Goal: Task Accomplishment & Management: Complete application form

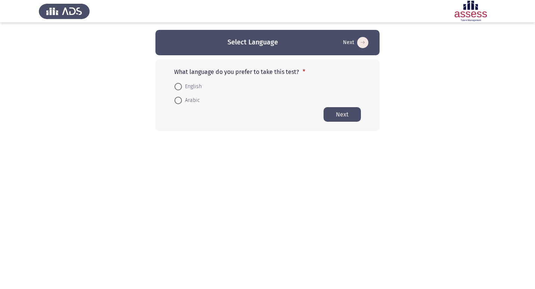
click at [181, 98] on span at bounding box center [177, 100] width 7 height 7
click at [181, 98] on input "Arabic" at bounding box center [177, 100] width 7 height 7
radio input "true"
click at [182, 85] on span "English" at bounding box center [192, 86] width 20 height 9
click at [182, 85] on input "English" at bounding box center [177, 86] width 7 height 7
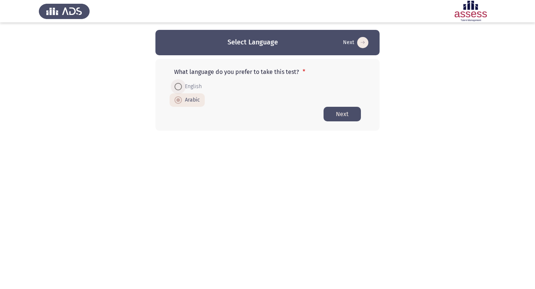
radio input "true"
click at [342, 117] on button "Next" at bounding box center [341, 114] width 37 height 15
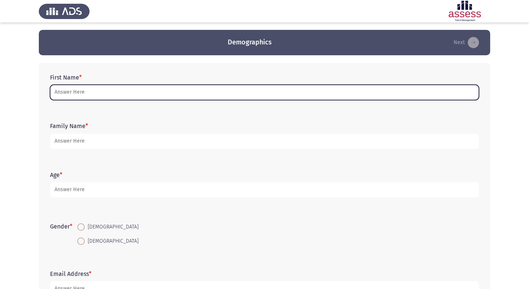
click at [53, 92] on input "First Name *" at bounding box center [264, 92] width 429 height 15
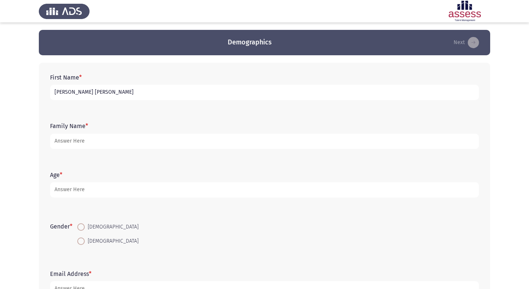
type input "[PERSON_NAME] [PERSON_NAME]"
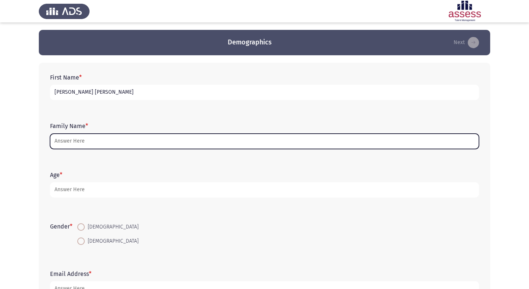
click at [85, 134] on input "Family Name *" at bounding box center [264, 141] width 429 height 15
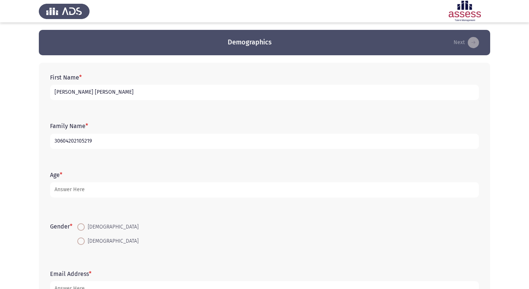
type input "30604202105219"
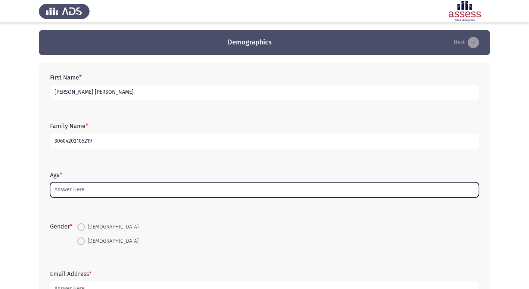
click at [72, 185] on input "Age *" at bounding box center [264, 189] width 429 height 15
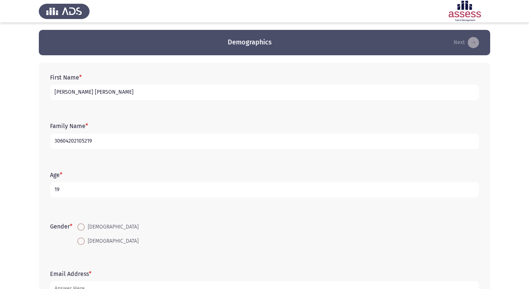
type input "19"
click at [84, 226] on span at bounding box center [80, 226] width 7 height 7
click at [84, 226] on input "[DEMOGRAPHIC_DATA]" at bounding box center [80, 226] width 7 height 7
radio input "true"
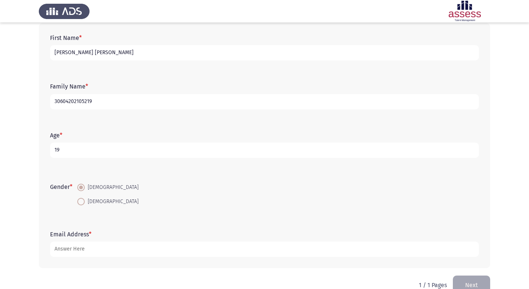
scroll to position [56, 0]
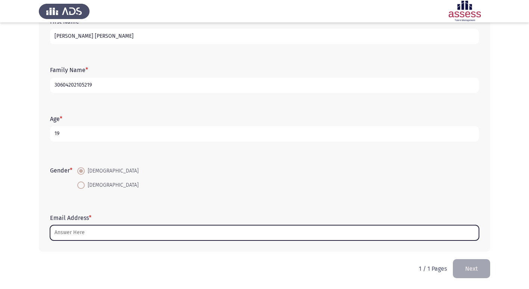
click at [70, 227] on input "Email Address *" at bounding box center [264, 232] width 429 height 15
click at [80, 231] on input "Email Address *" at bounding box center [264, 232] width 429 height 15
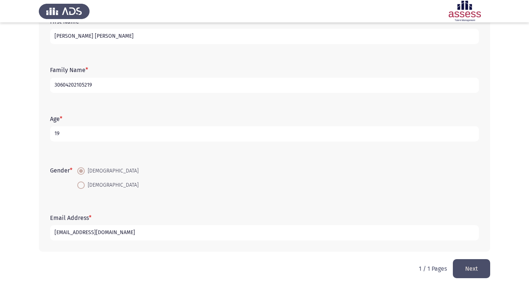
click at [69, 234] on input "[EMAIL_ADDRESS][DOMAIN_NAME]" at bounding box center [264, 232] width 429 height 15
type input "[EMAIL_ADDRESS][DOMAIN_NAME]"
click at [465, 268] on button "Next" at bounding box center [471, 268] width 37 height 19
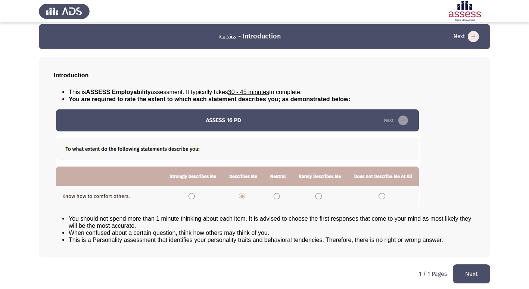
scroll to position [8, 0]
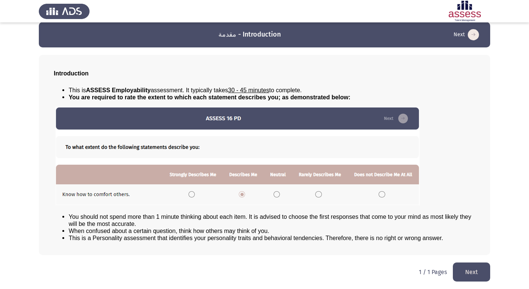
click at [484, 274] on button "Next" at bounding box center [471, 271] width 37 height 19
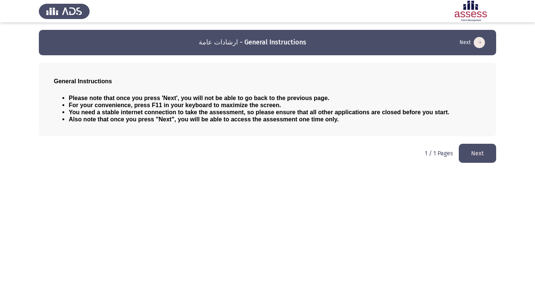
click at [475, 149] on button "Next" at bounding box center [476, 153] width 37 height 19
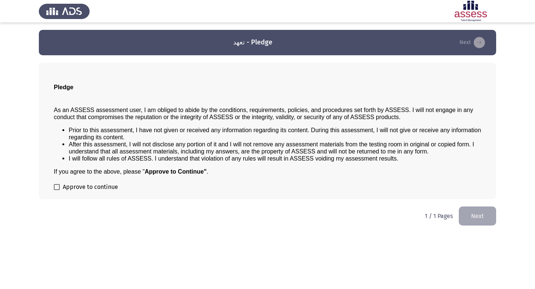
click at [57, 186] on span at bounding box center [57, 187] width 6 height 6
click at [57, 190] on input "Approve to continue" at bounding box center [56, 190] width 0 height 0
checkbox input "true"
click at [476, 216] on button "Next" at bounding box center [476, 215] width 37 height 19
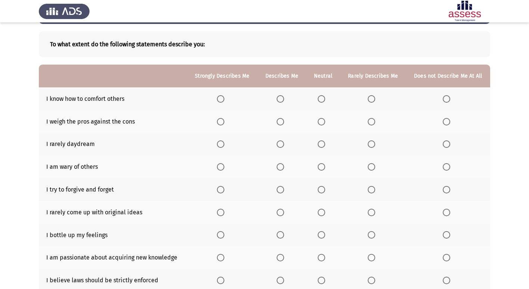
scroll to position [53, 0]
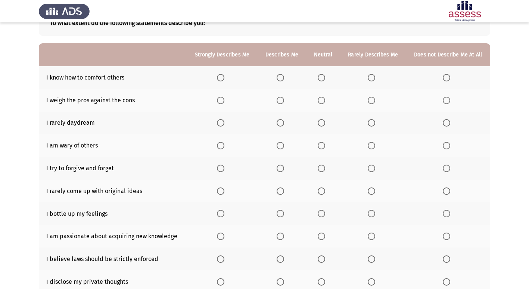
click at [284, 75] on span "Select an option" at bounding box center [280, 77] width 7 height 7
click at [284, 75] on input "Select an option" at bounding box center [280, 77] width 7 height 7
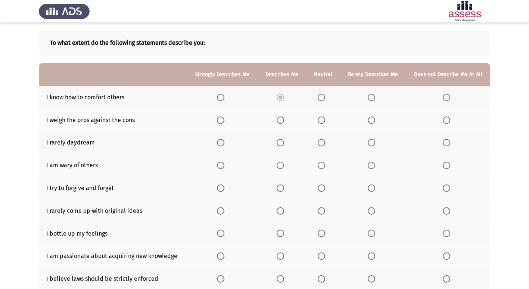
scroll to position [34, 0]
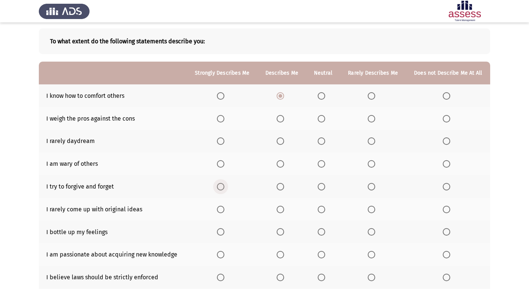
click at [224, 185] on span "Select an option" at bounding box center [220, 186] width 7 height 7
click at [224, 185] on input "Select an option" at bounding box center [220, 186] width 7 height 7
click at [374, 212] on span "Select an option" at bounding box center [371, 209] width 7 height 7
click at [374, 212] on input "Select an option" at bounding box center [371, 209] width 7 height 7
click at [222, 185] on span "Select an option" at bounding box center [221, 187] width 4 height 4
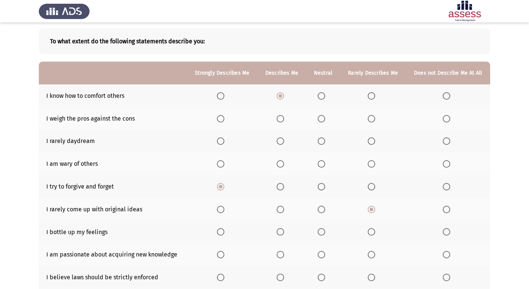
click at [223, 185] on input "Select an option" at bounding box center [220, 186] width 7 height 7
click at [225, 253] on label "Select an option" at bounding box center [222, 254] width 10 height 7
click at [224, 253] on input "Select an option" at bounding box center [220, 254] width 7 height 7
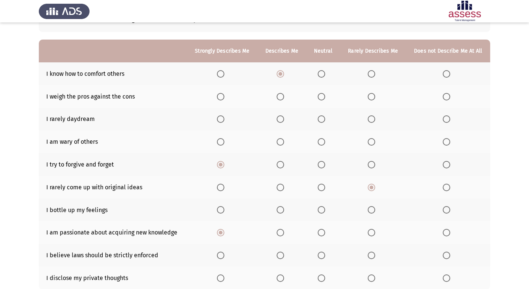
scroll to position [66, 0]
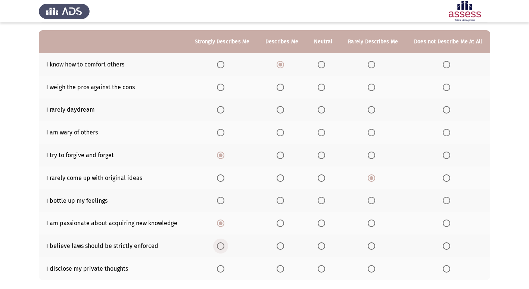
click at [222, 245] on span "Select an option" at bounding box center [220, 245] width 7 height 7
click at [222, 245] on input "Select an option" at bounding box center [220, 245] width 7 height 7
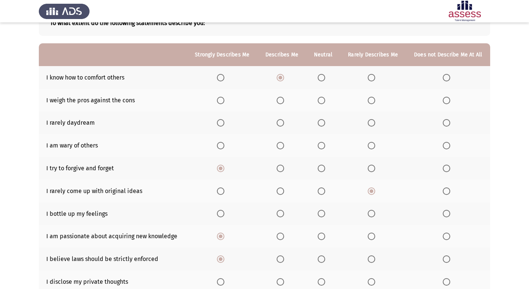
scroll to position [46, 0]
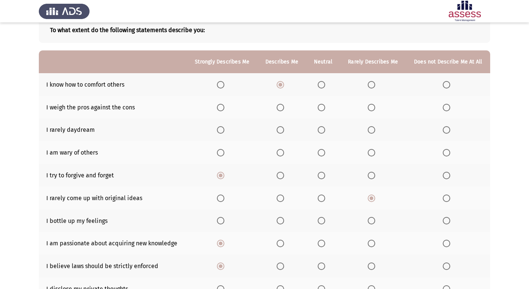
click at [282, 153] on span "Select an option" at bounding box center [280, 152] width 7 height 7
click at [282, 153] on input "Select an option" at bounding box center [280, 152] width 7 height 7
click at [323, 131] on span "Select an option" at bounding box center [321, 129] width 7 height 7
click at [323, 131] on input "Select an option" at bounding box center [321, 129] width 7 height 7
click at [218, 106] on span "Select an option" at bounding box center [220, 107] width 7 height 7
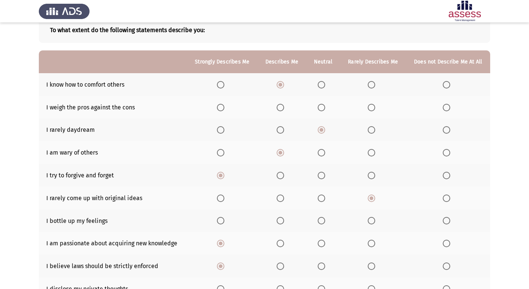
click at [218, 106] on input "Select an option" at bounding box center [220, 107] width 7 height 7
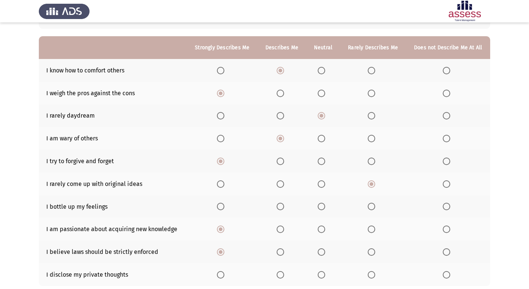
scroll to position [57, 0]
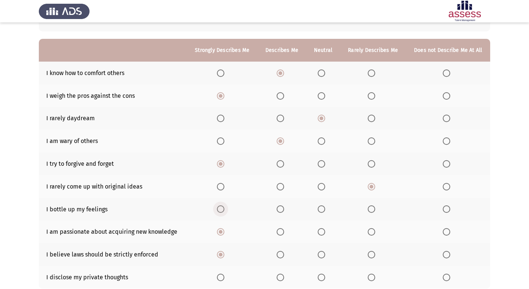
click at [218, 208] on span "Select an option" at bounding box center [220, 208] width 7 height 7
click at [218, 208] on input "Select an option" at bounding box center [220, 208] width 7 height 7
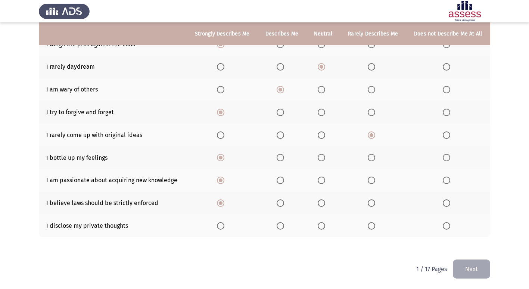
scroll to position [109, 0]
click at [319, 227] on th at bounding box center [323, 225] width 34 height 23
click at [320, 228] on span "Select an option" at bounding box center [321, 225] width 7 height 7
click at [320, 228] on input "Select an option" at bounding box center [321, 225] width 7 height 7
click at [464, 262] on button "Next" at bounding box center [471, 268] width 37 height 19
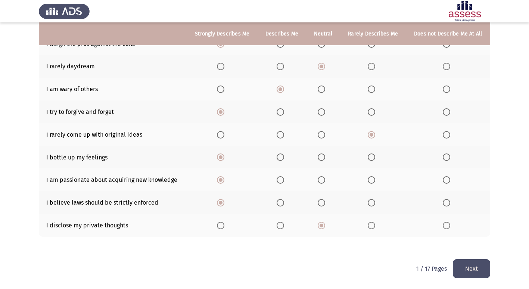
scroll to position [0, 0]
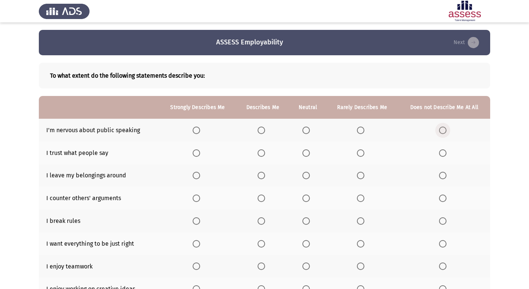
click at [444, 132] on span "Select an option" at bounding box center [442, 130] width 7 height 7
click at [444, 132] on input "Select an option" at bounding box center [442, 130] width 7 height 7
click at [308, 156] on span "Select an option" at bounding box center [305, 152] width 7 height 7
click at [308, 156] on input "Select an option" at bounding box center [305, 152] width 7 height 7
click at [444, 174] on span "Select an option" at bounding box center [442, 175] width 7 height 7
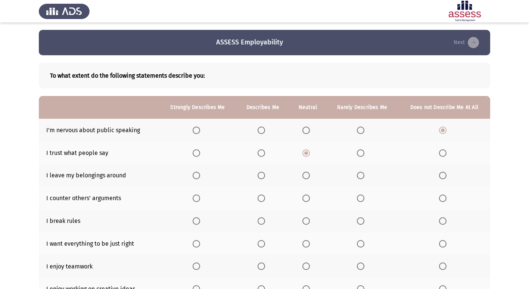
click at [444, 174] on input "Select an option" at bounding box center [442, 175] width 7 height 7
click at [446, 194] on span "Select an option" at bounding box center [442, 197] width 7 height 7
click at [446, 194] on input "Select an option" at bounding box center [442, 197] width 7 height 7
click at [446, 218] on label "Select an option" at bounding box center [444, 220] width 10 height 7
click at [446, 218] on input "Select an option" at bounding box center [442, 220] width 7 height 7
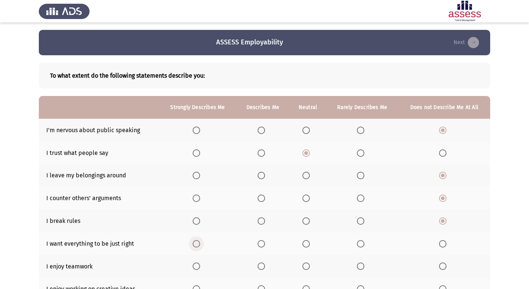
click at [195, 245] on span "Select an option" at bounding box center [196, 243] width 7 height 7
click at [195, 245] on input "Select an option" at bounding box center [196, 243] width 7 height 7
click at [197, 266] on span "Select an option" at bounding box center [196, 265] width 7 height 7
click at [197, 266] on input "Select an option" at bounding box center [196, 265] width 7 height 7
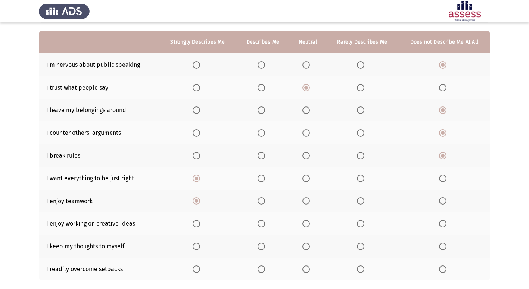
scroll to position [66, 0]
click at [195, 225] on span "Select an option" at bounding box center [196, 222] width 7 height 7
click at [195, 225] on input "Select an option" at bounding box center [196, 222] width 7 height 7
click at [267, 244] on label "Select an option" at bounding box center [263, 245] width 10 height 7
click at [265, 244] on input "Select an option" at bounding box center [261, 245] width 7 height 7
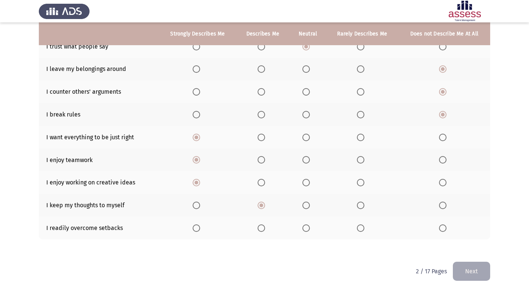
scroll to position [109, 0]
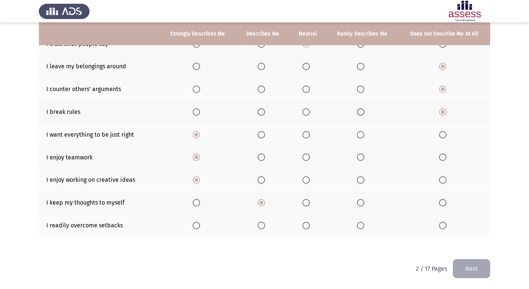
click at [306, 227] on span "Select an option" at bounding box center [305, 225] width 7 height 7
click at [306, 227] on input "Select an option" at bounding box center [305, 225] width 7 height 7
click at [472, 270] on button "Next" at bounding box center [471, 268] width 37 height 19
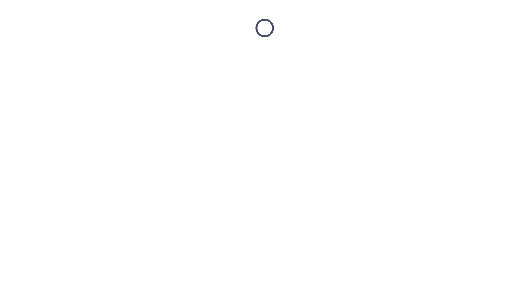
scroll to position [0, 0]
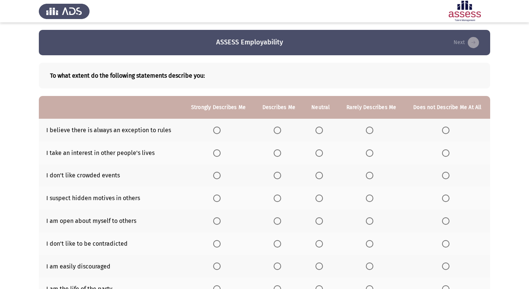
click at [448, 129] on span "Select an option" at bounding box center [445, 130] width 7 height 7
click at [448, 129] on input "Select an option" at bounding box center [445, 130] width 7 height 7
click at [445, 153] on span "Select an option" at bounding box center [445, 152] width 7 height 7
click at [445, 153] on input "Select an option" at bounding box center [445, 152] width 7 height 7
click at [371, 176] on span "Select an option" at bounding box center [369, 175] width 7 height 7
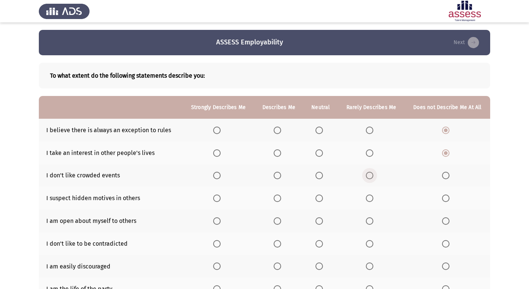
click at [371, 176] on input "Select an option" at bounding box center [369, 175] width 7 height 7
click at [373, 221] on span "Select an option" at bounding box center [369, 220] width 7 height 7
click at [373, 221] on input "Select an option" at bounding box center [369, 220] width 7 height 7
click at [219, 242] on span "Select an option" at bounding box center [216, 243] width 7 height 7
click at [219, 242] on input "Select an option" at bounding box center [216, 243] width 7 height 7
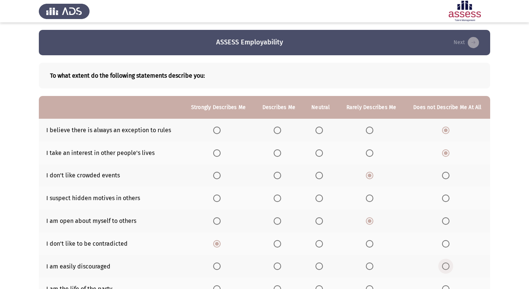
click at [443, 270] on span "Select an option" at bounding box center [445, 265] width 7 height 7
click at [443, 270] on input "Select an option" at bounding box center [445, 265] width 7 height 7
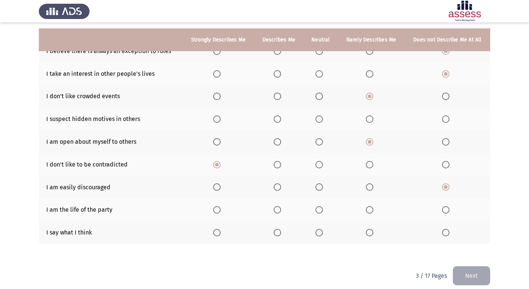
scroll to position [86, 0]
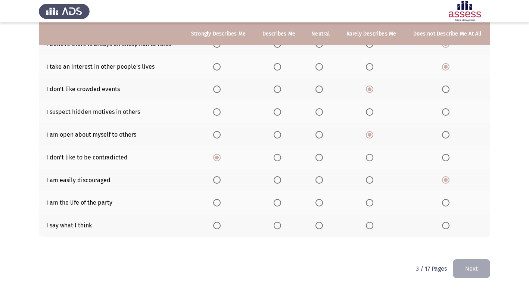
click at [376, 229] on label "Select an option" at bounding box center [371, 225] width 10 height 7
click at [373, 229] on input "Select an option" at bounding box center [369, 225] width 7 height 7
click at [367, 200] on span "Select an option" at bounding box center [369, 202] width 7 height 7
click at [367, 200] on input "Select an option" at bounding box center [369, 202] width 7 height 7
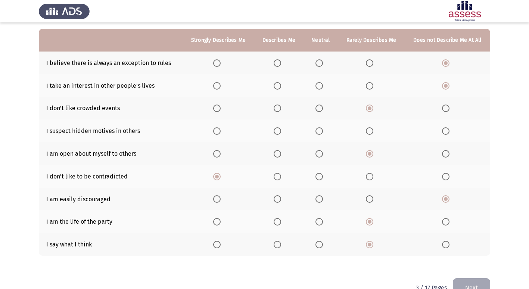
scroll to position [68, 0]
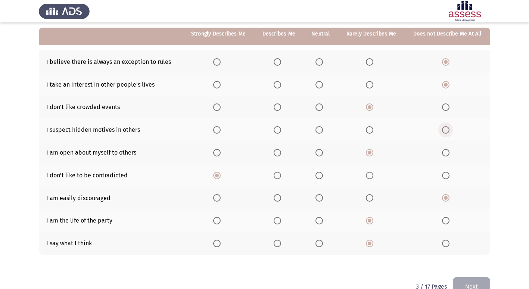
click at [449, 129] on span "Select an option" at bounding box center [445, 129] width 7 height 7
click at [449, 129] on input "Select an option" at bounding box center [445, 129] width 7 height 7
click at [469, 284] on button "Next" at bounding box center [471, 286] width 37 height 19
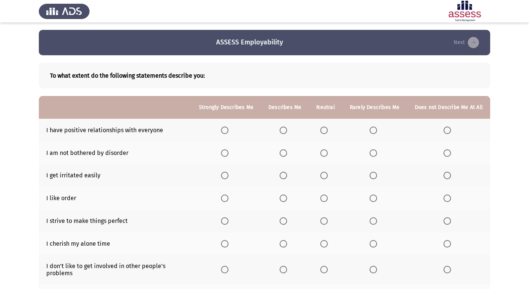
click at [226, 130] on span "Select an option" at bounding box center [224, 130] width 7 height 7
click at [226, 130] on input "Select an option" at bounding box center [224, 130] width 7 height 7
click at [450, 154] on span "Select an option" at bounding box center [446, 152] width 7 height 7
click at [450, 154] on input "Select an option" at bounding box center [446, 152] width 7 height 7
click at [449, 174] on span "Select an option" at bounding box center [446, 175] width 7 height 7
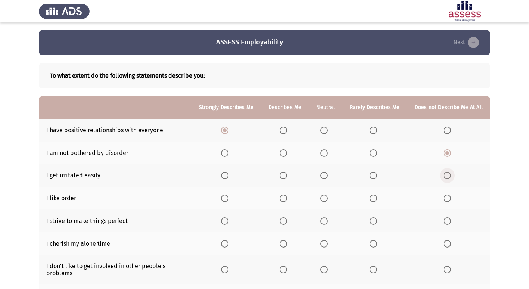
click at [449, 174] on input "Select an option" at bounding box center [446, 175] width 7 height 7
click at [227, 198] on span "Select an option" at bounding box center [224, 197] width 7 height 7
click at [227, 198] on input "Select an option" at bounding box center [224, 197] width 7 height 7
click at [228, 218] on span "Select an option" at bounding box center [224, 220] width 7 height 7
click at [228, 218] on input "Select an option" at bounding box center [224, 220] width 7 height 7
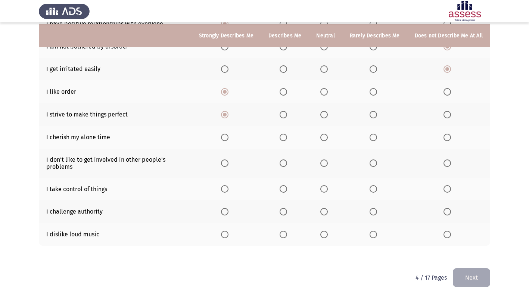
scroll to position [108, 0]
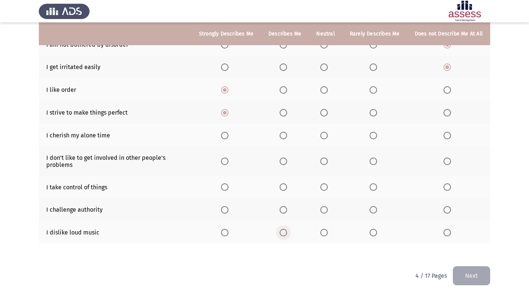
click at [284, 234] on span "Select an option" at bounding box center [283, 232] width 7 height 7
click at [284, 234] on input "Select an option" at bounding box center [283, 232] width 7 height 7
click at [450, 208] on span "Select an option" at bounding box center [446, 209] width 7 height 7
click at [450, 208] on input "Select an option" at bounding box center [446, 209] width 7 height 7
click at [226, 186] on span "Select an option" at bounding box center [224, 186] width 7 height 7
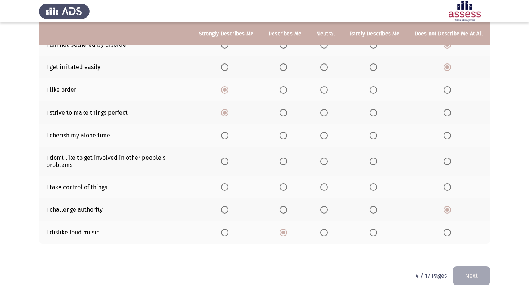
click at [226, 186] on input "Select an option" at bounding box center [224, 186] width 7 height 7
click at [379, 161] on label "Select an option" at bounding box center [375, 161] width 10 height 7
click at [377, 161] on input "Select an option" at bounding box center [373, 161] width 7 height 7
click at [325, 139] on span "Select an option" at bounding box center [323, 135] width 7 height 7
click at [325, 139] on input "Select an option" at bounding box center [323, 135] width 7 height 7
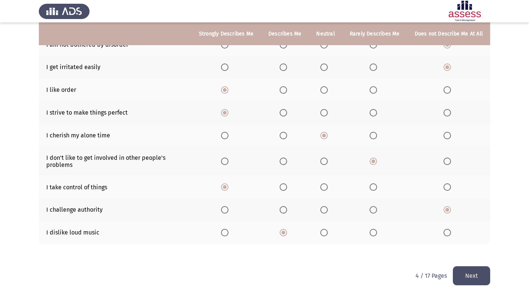
click at [462, 274] on button "Next" at bounding box center [471, 275] width 37 height 19
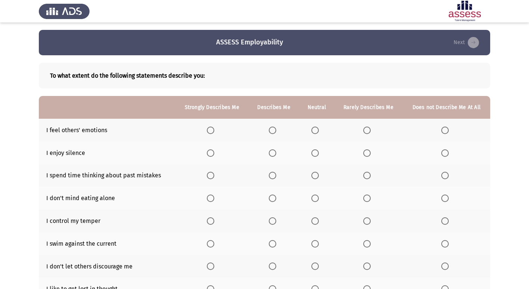
click at [274, 132] on span "Select an option" at bounding box center [272, 130] width 7 height 7
click at [274, 132] on input "Select an option" at bounding box center [272, 130] width 7 height 7
click at [370, 152] on span "Select an option" at bounding box center [366, 152] width 7 height 7
click at [370, 152] on input "Select an option" at bounding box center [366, 152] width 7 height 7
click at [443, 172] on span "Select an option" at bounding box center [444, 175] width 7 height 7
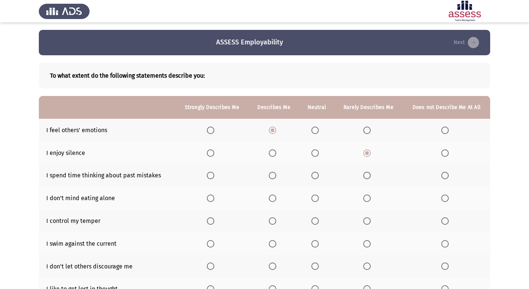
click at [443, 172] on input "Select an option" at bounding box center [444, 175] width 7 height 7
click at [320, 198] on label "Select an option" at bounding box center [316, 197] width 10 height 7
click at [319, 198] on input "Select an option" at bounding box center [314, 197] width 7 height 7
click at [209, 221] on span "Select an option" at bounding box center [210, 220] width 7 height 7
click at [209, 221] on input "Select an option" at bounding box center [210, 220] width 7 height 7
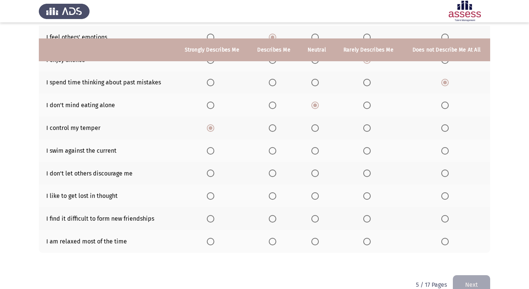
scroll to position [109, 0]
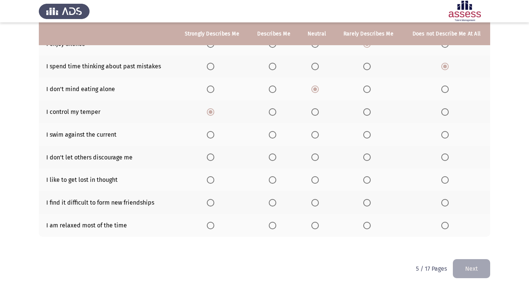
click at [273, 226] on span "Select an option" at bounding box center [272, 225] width 7 height 7
click at [273, 226] on input "Select an option" at bounding box center [272, 225] width 7 height 7
click at [446, 203] on span "Select an option" at bounding box center [444, 202] width 7 height 7
click at [446, 203] on input "Select an option" at bounding box center [444, 202] width 7 height 7
click at [443, 181] on span "Select an option" at bounding box center [444, 179] width 7 height 7
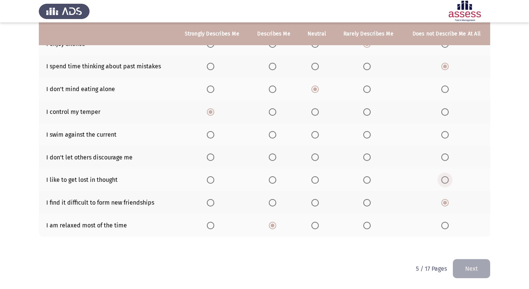
click at [443, 181] on input "Select an option" at bounding box center [444, 179] width 7 height 7
click at [209, 154] on span "Select an option" at bounding box center [210, 156] width 7 height 7
click at [209, 154] on input "Select an option" at bounding box center [210, 156] width 7 height 7
click at [314, 134] on span "Select an option" at bounding box center [314, 134] width 7 height 7
click at [314, 134] on input "Select an option" at bounding box center [314, 134] width 7 height 7
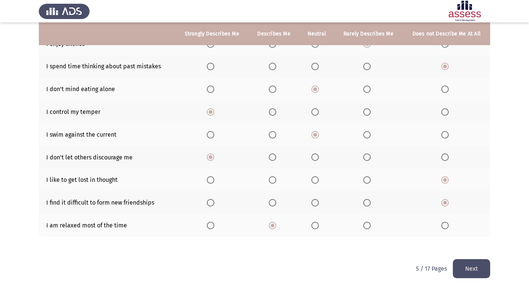
click at [483, 273] on button "Next" at bounding box center [471, 268] width 37 height 19
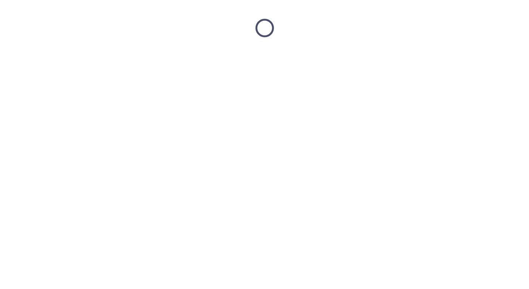
scroll to position [0, 0]
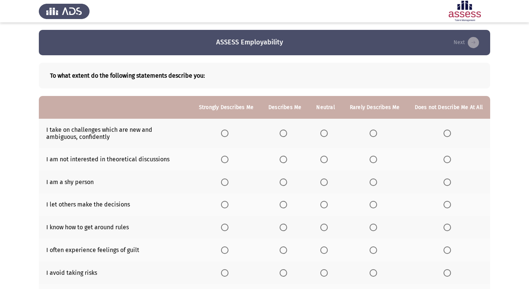
click at [227, 130] on span "Select an option" at bounding box center [224, 133] width 7 height 7
click at [227, 130] on input "Select an option" at bounding box center [224, 133] width 7 height 7
click at [376, 160] on span "Select an option" at bounding box center [373, 159] width 7 height 7
click at [376, 160] on input "Select an option" at bounding box center [373, 159] width 7 height 7
click at [451, 182] on span "Select an option" at bounding box center [446, 181] width 7 height 7
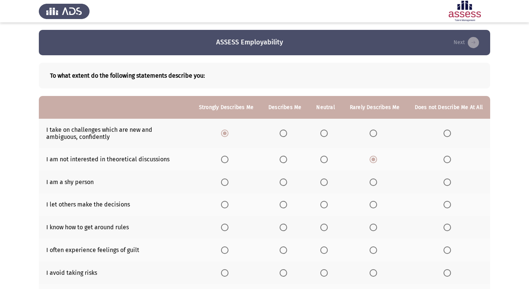
click at [451, 182] on input "Select an option" at bounding box center [446, 181] width 7 height 7
click at [377, 202] on span "Select an option" at bounding box center [373, 204] width 7 height 7
click at [377, 202] on input "Select an option" at bounding box center [373, 204] width 7 height 7
click at [445, 252] on span "Select an option" at bounding box center [446, 249] width 7 height 7
click at [445, 252] on input "Select an option" at bounding box center [446, 249] width 7 height 7
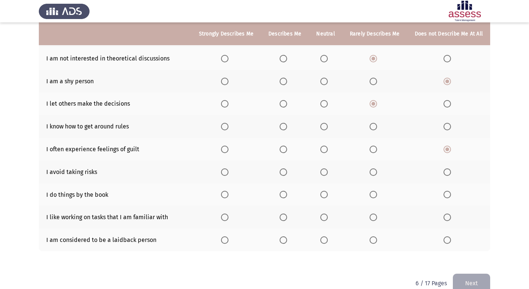
scroll to position [112, 0]
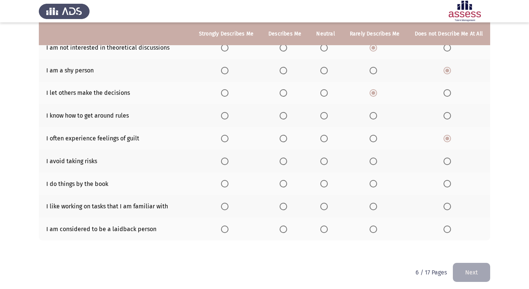
click at [377, 208] on span "Select an option" at bounding box center [373, 206] width 7 height 7
click at [377, 208] on input "Select an option" at bounding box center [373, 206] width 7 height 7
click at [375, 184] on span "Select an option" at bounding box center [373, 183] width 7 height 7
click at [375, 184] on input "Select an option" at bounding box center [373, 183] width 7 height 7
click at [327, 159] on span "Select an option" at bounding box center [323, 161] width 7 height 7
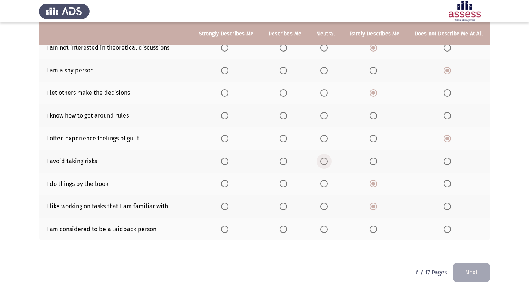
click at [327, 159] on input "Select an option" at bounding box center [323, 161] width 7 height 7
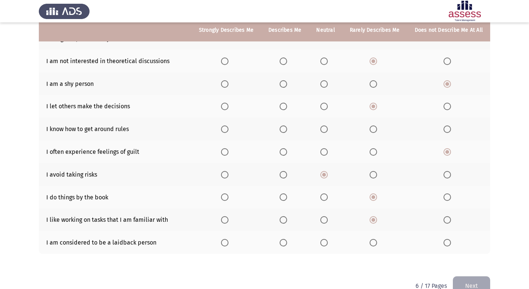
scroll to position [105, 0]
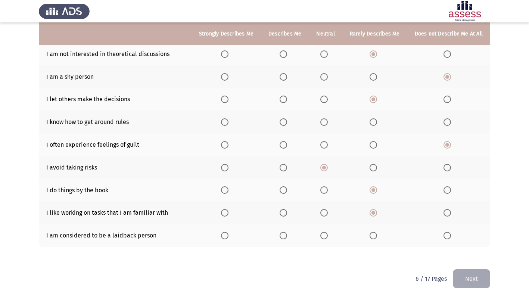
click at [377, 125] on span "Select an option" at bounding box center [373, 121] width 7 height 7
click at [377, 125] on input "Select an option" at bounding box center [373, 121] width 7 height 7
click at [330, 237] on label "Select an option" at bounding box center [325, 235] width 10 height 7
click at [328, 237] on input "Select an option" at bounding box center [323, 235] width 7 height 7
click at [475, 276] on button "Next" at bounding box center [471, 278] width 37 height 19
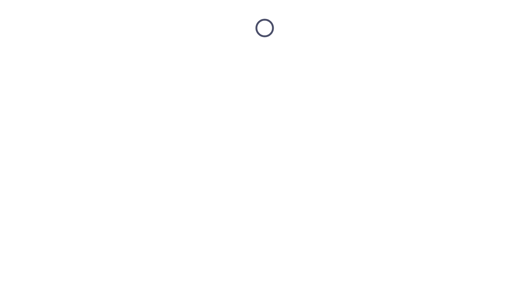
scroll to position [0, 0]
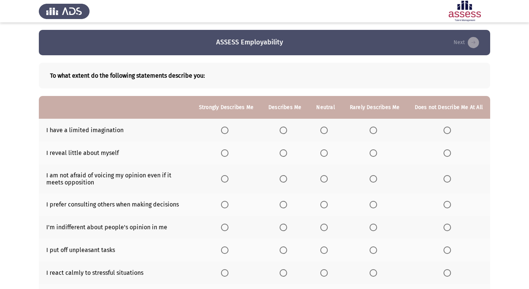
click at [449, 132] on span "Select an option" at bounding box center [446, 130] width 7 height 7
click at [449, 132] on input "Select an option" at bounding box center [446, 130] width 7 height 7
click at [324, 180] on span "Select an option" at bounding box center [323, 178] width 7 height 7
click at [324, 180] on input "Select an option" at bounding box center [323, 178] width 7 height 7
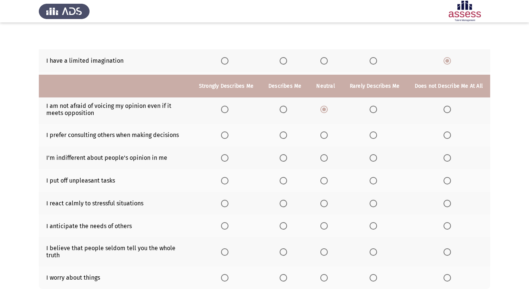
scroll to position [122, 0]
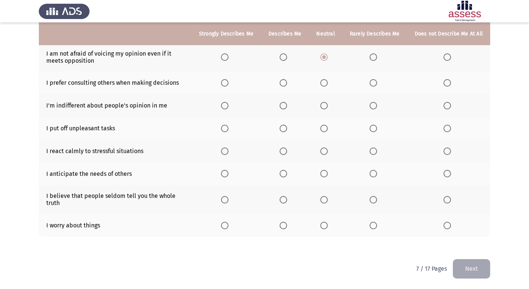
click at [449, 226] on span "Select an option" at bounding box center [446, 225] width 7 height 7
click at [449, 226] on input "Select an option" at bounding box center [446, 225] width 7 height 7
click at [377, 197] on span "Select an option" at bounding box center [373, 199] width 7 height 7
click at [377, 197] on input "Select an option" at bounding box center [373, 199] width 7 height 7
click at [287, 172] on span "Select an option" at bounding box center [283, 173] width 7 height 7
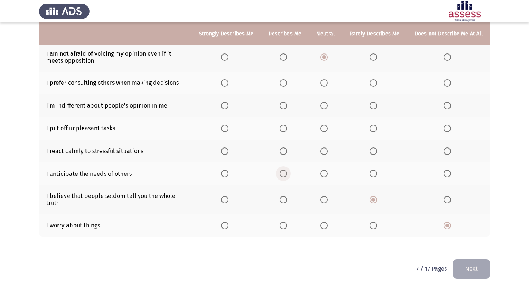
click at [287, 172] on input "Select an option" at bounding box center [283, 173] width 7 height 7
click at [228, 149] on span "Select an option" at bounding box center [224, 150] width 7 height 7
click at [228, 149] on input "Select an option" at bounding box center [224, 150] width 7 height 7
click at [446, 128] on span "Select an option" at bounding box center [446, 128] width 7 height 7
click at [446, 128] on input "Select an option" at bounding box center [446, 128] width 7 height 7
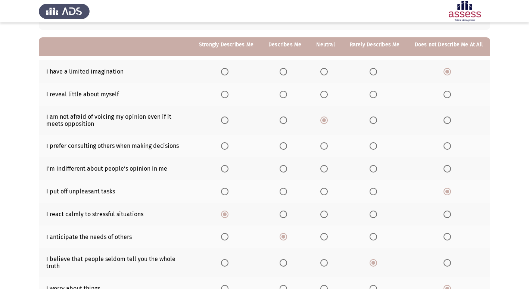
scroll to position [52, 0]
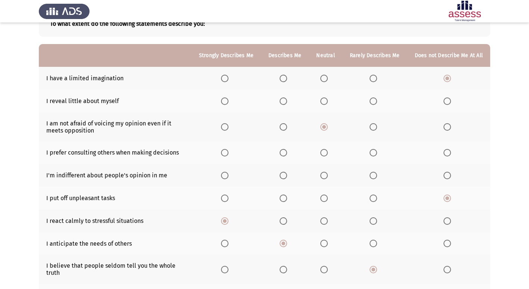
click at [326, 177] on span "Select an option" at bounding box center [323, 175] width 7 height 7
click at [326, 177] on input "Select an option" at bounding box center [323, 175] width 7 height 7
click at [287, 174] on span "Select an option" at bounding box center [283, 175] width 7 height 7
click at [287, 174] on input "Select an option" at bounding box center [283, 175] width 7 height 7
click at [224, 154] on th at bounding box center [225, 152] width 69 height 23
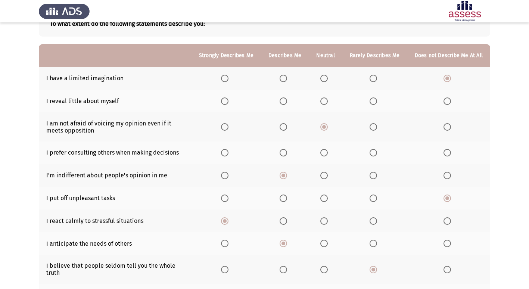
click at [225, 150] on span "Select an option" at bounding box center [224, 152] width 7 height 7
click at [225, 150] on input "Select an option" at bounding box center [224, 152] width 7 height 7
click at [287, 153] on span "Select an option" at bounding box center [283, 152] width 7 height 7
click at [287, 153] on input "Select an option" at bounding box center [283, 152] width 7 height 7
click at [231, 154] on label "Select an option" at bounding box center [226, 152] width 10 height 7
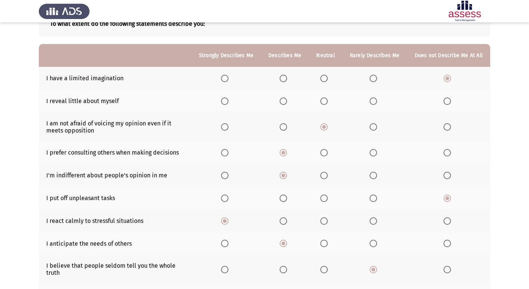
click at [228, 154] on input "Select an option" at bounding box center [224, 152] width 7 height 7
click at [321, 102] on th at bounding box center [325, 101] width 33 height 23
click at [327, 103] on span "Select an option" at bounding box center [323, 100] width 7 height 7
click at [327, 103] on input "Select an option" at bounding box center [323, 100] width 7 height 7
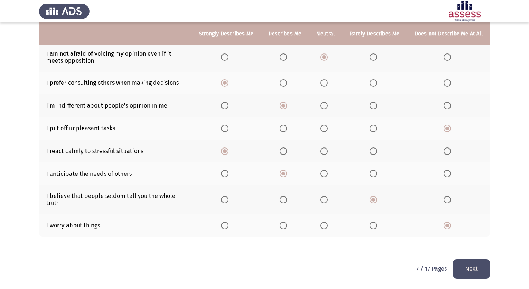
click at [477, 266] on button "Next" at bounding box center [471, 268] width 37 height 19
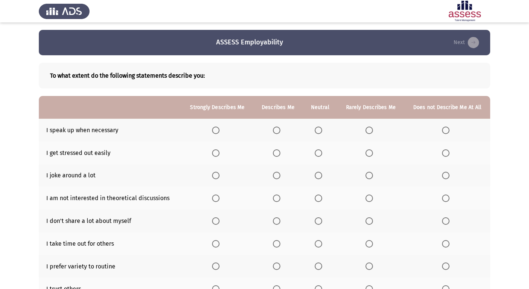
click at [444, 159] on th at bounding box center [447, 152] width 86 height 23
click at [446, 156] on span "Select an option" at bounding box center [445, 152] width 7 height 7
click at [446, 156] on input "Select an option" at bounding box center [445, 152] width 7 height 7
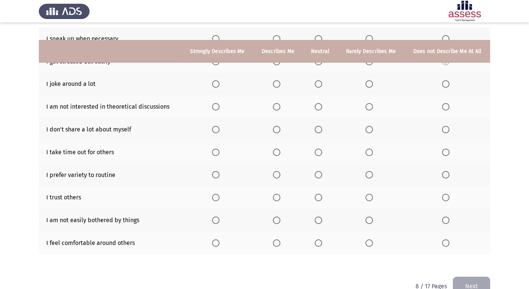
scroll to position [109, 0]
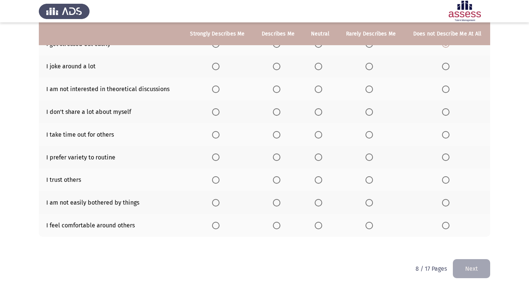
click at [219, 205] on span "Select an option" at bounding box center [215, 202] width 7 height 7
click at [219, 205] on input "Select an option" at bounding box center [215, 202] width 7 height 7
click at [277, 181] on span "Select an option" at bounding box center [276, 179] width 7 height 7
click at [277, 181] on input "Select an option" at bounding box center [276, 179] width 7 height 7
click at [322, 157] on span "Select an option" at bounding box center [318, 156] width 7 height 7
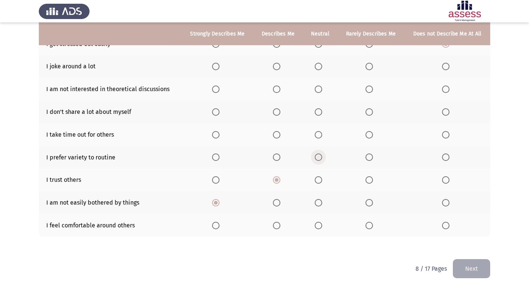
click at [322, 157] on input "Select an option" at bounding box center [318, 156] width 7 height 7
click at [319, 139] on th at bounding box center [320, 134] width 34 height 23
click at [319, 137] on span "Select an option" at bounding box center [318, 134] width 7 height 7
click at [319, 137] on input "Select an option" at bounding box center [318, 134] width 7 height 7
click at [319, 108] on span "Select an option" at bounding box center [318, 111] width 7 height 7
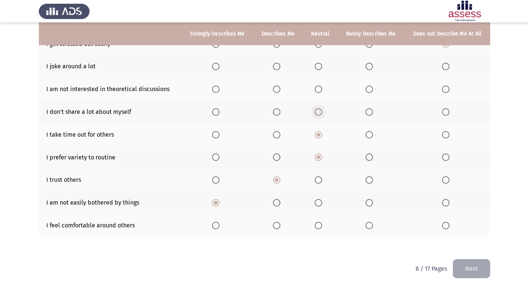
click at [319, 108] on input "Select an option" at bounding box center [318, 111] width 7 height 7
click at [319, 90] on span "Select an option" at bounding box center [318, 88] width 7 height 7
click at [319, 90] on input "Select an option" at bounding box center [318, 88] width 7 height 7
click at [448, 69] on span "Select an option" at bounding box center [445, 66] width 7 height 7
click at [448, 69] on input "Select an option" at bounding box center [445, 66] width 7 height 7
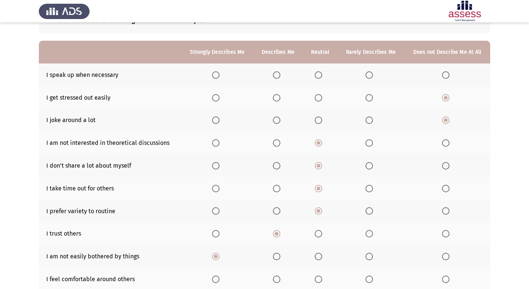
scroll to position [52, 0]
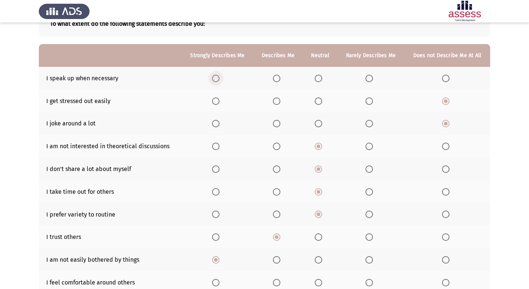
click at [214, 78] on span "Select an option" at bounding box center [215, 78] width 7 height 7
click at [214, 78] on input "Select an option" at bounding box center [215, 78] width 7 height 7
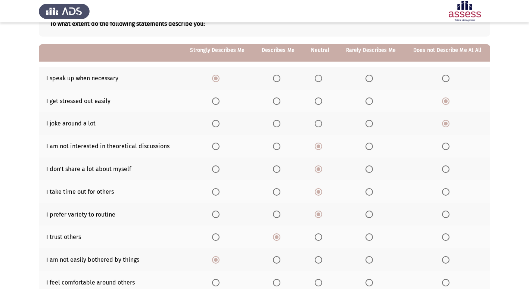
scroll to position [109, 0]
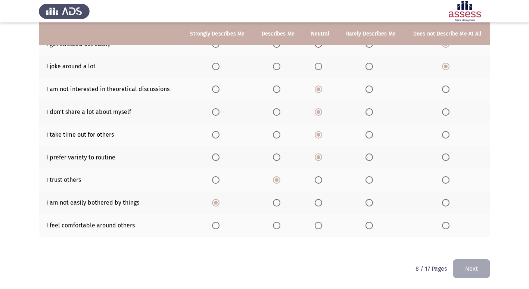
click at [277, 223] on span "Select an option" at bounding box center [276, 225] width 7 height 7
click at [277, 223] on input "Select an option" at bounding box center [276, 225] width 7 height 7
click at [480, 268] on button "Next" at bounding box center [471, 268] width 37 height 19
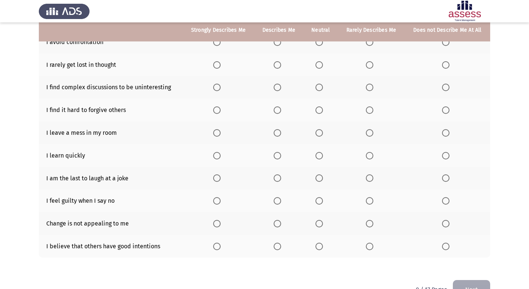
scroll to position [94, 0]
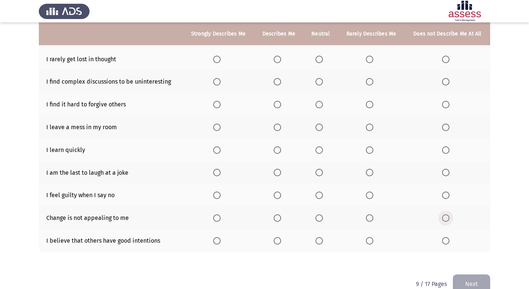
click at [449, 220] on span "Select an option" at bounding box center [445, 217] width 7 height 7
click at [449, 220] on input "Select an option" at bounding box center [445, 217] width 7 height 7
click at [446, 174] on span "Select an option" at bounding box center [445, 172] width 7 height 7
click at [446, 174] on input "Select an option" at bounding box center [445, 172] width 7 height 7
click at [280, 152] on span "Select an option" at bounding box center [277, 149] width 7 height 7
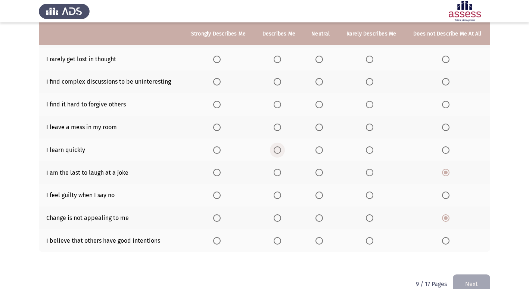
click at [280, 152] on input "Select an option" at bounding box center [277, 149] width 7 height 7
click at [443, 128] on span "Select an option" at bounding box center [445, 127] width 7 height 7
click at [443, 128] on input "Select an option" at bounding box center [445, 127] width 7 height 7
click at [449, 102] on span "Select an option" at bounding box center [445, 104] width 7 height 7
click at [449, 102] on input "Select an option" at bounding box center [445, 104] width 7 height 7
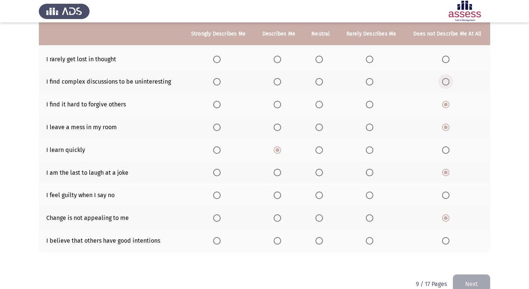
click at [446, 83] on span "Select an option" at bounding box center [445, 81] width 7 height 7
click at [446, 83] on input "Select an option" at bounding box center [445, 81] width 7 height 7
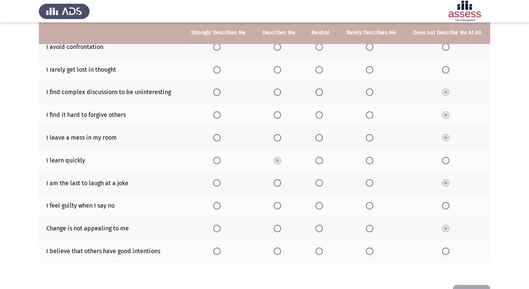
scroll to position [81, 0]
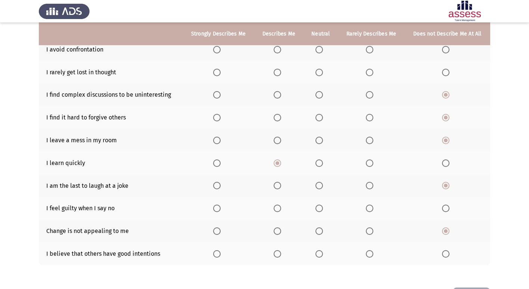
click at [279, 72] on span "Select an option" at bounding box center [277, 72] width 7 height 7
click at [279, 72] on input "Select an option" at bounding box center [277, 72] width 7 height 7
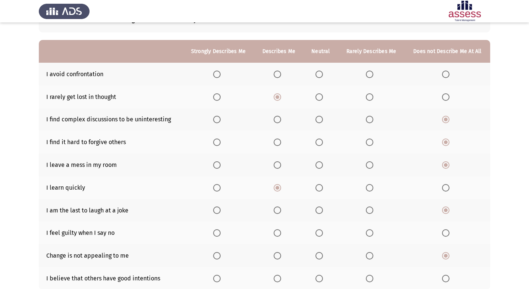
scroll to position [54, 0]
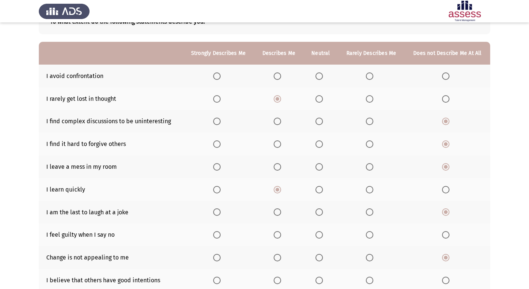
click at [376, 73] on label "Select an option" at bounding box center [371, 75] width 10 height 7
click at [373, 73] on input "Select an option" at bounding box center [369, 75] width 7 height 7
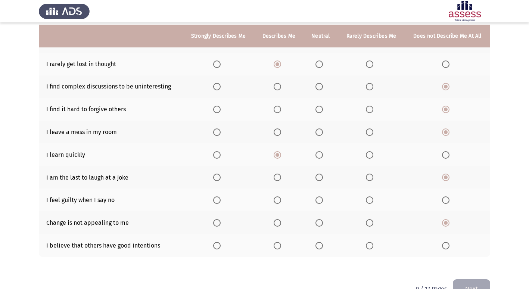
scroll to position [93, 0]
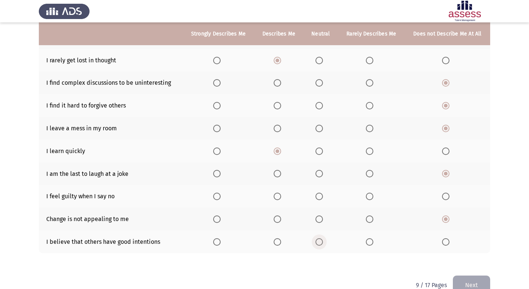
click at [323, 243] on span "Select an option" at bounding box center [318, 241] width 7 height 7
click at [323, 243] on input "Select an option" at bounding box center [318, 241] width 7 height 7
click at [321, 197] on span "Select an option" at bounding box center [318, 196] width 7 height 7
click at [321, 197] on input "Select an option" at bounding box center [318, 196] width 7 height 7
click at [486, 279] on button "Next" at bounding box center [471, 284] width 37 height 19
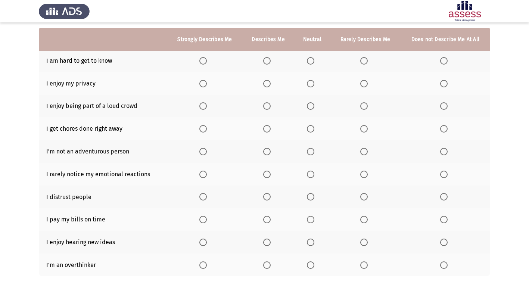
scroll to position [76, 0]
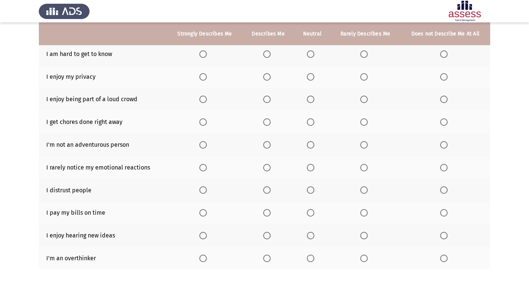
click at [203, 211] on span "Select an option" at bounding box center [202, 212] width 7 height 7
click at [203, 211] on input "Select an option" at bounding box center [202, 212] width 7 height 7
click at [206, 234] on span "Select an option" at bounding box center [202, 235] width 7 height 7
click at [206, 234] on input "Select an option" at bounding box center [202, 235] width 7 height 7
click at [442, 259] on span "Select an option" at bounding box center [443, 258] width 7 height 7
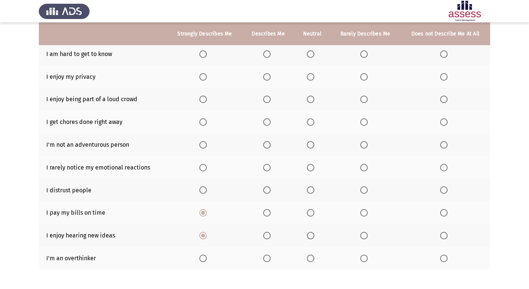
click at [442, 259] on input "Select an option" at bounding box center [443, 258] width 7 height 7
click at [364, 191] on span "Select an option" at bounding box center [363, 189] width 7 height 7
click at [364, 191] on input "Select an option" at bounding box center [363, 189] width 7 height 7
click at [364, 166] on span "Select an option" at bounding box center [363, 167] width 7 height 7
click at [364, 166] on input "Select an option" at bounding box center [363, 167] width 7 height 7
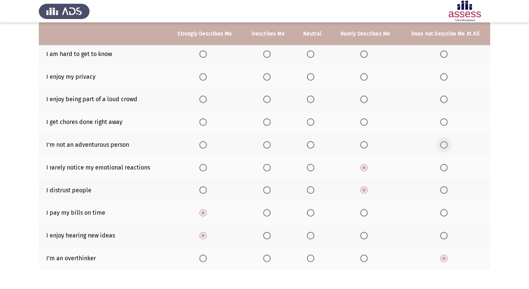
click at [445, 146] on span "Select an option" at bounding box center [443, 144] width 7 height 7
click at [445, 146] on input "Select an option" at bounding box center [443, 144] width 7 height 7
click at [208, 120] on label "Select an option" at bounding box center [204, 121] width 10 height 7
click at [207, 120] on input "Select an option" at bounding box center [202, 121] width 7 height 7
click at [363, 102] on span "Select an option" at bounding box center [363, 99] width 7 height 7
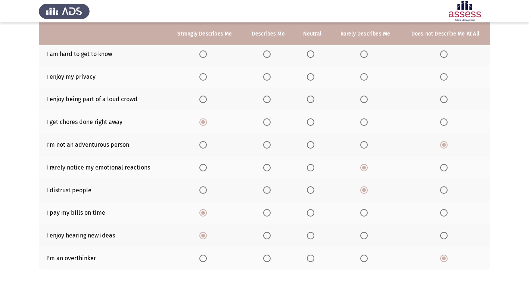
click at [363, 102] on input "Select an option" at bounding box center [363, 99] width 7 height 7
click at [317, 97] on label "Select an option" at bounding box center [312, 99] width 10 height 7
click at [314, 97] on input "Select an option" at bounding box center [310, 99] width 7 height 7
click at [312, 77] on span "Select an option" at bounding box center [310, 76] width 7 height 7
click at [312, 77] on input "Select an option" at bounding box center [310, 76] width 7 height 7
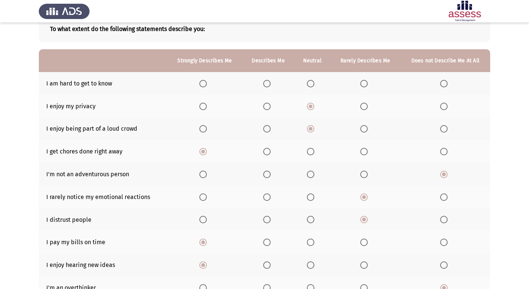
scroll to position [46, 0]
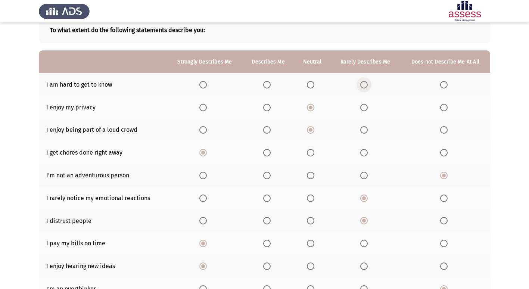
click at [366, 82] on span "Select an option" at bounding box center [363, 84] width 7 height 7
click at [366, 82] on input "Select an option" at bounding box center [363, 84] width 7 height 7
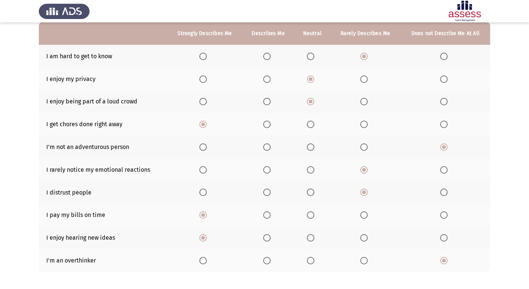
scroll to position [109, 0]
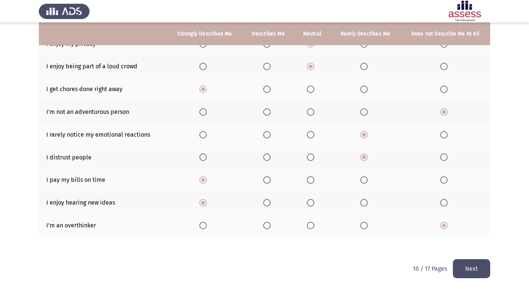
click at [477, 262] on button "Next" at bounding box center [471, 268] width 37 height 19
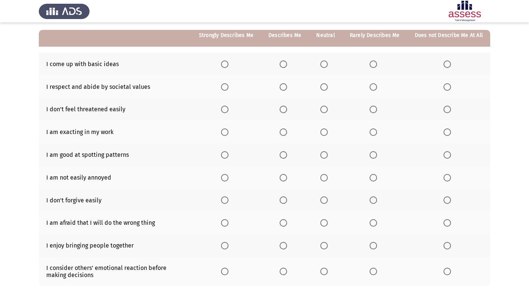
scroll to position [68, 0]
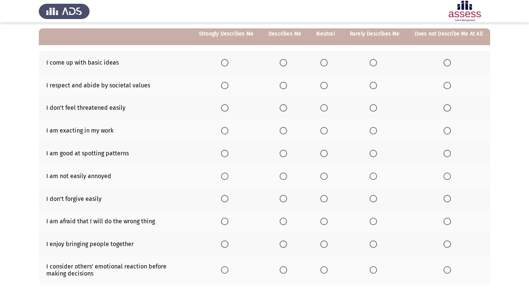
click at [446, 200] on span "Select an option" at bounding box center [446, 198] width 7 height 7
click at [446, 200] on input "Select an option" at bounding box center [446, 198] width 7 height 7
click at [449, 222] on span "Select an option" at bounding box center [446, 221] width 7 height 7
click at [449, 222] on input "Select an option" at bounding box center [446, 221] width 7 height 7
click at [285, 244] on span "Select an option" at bounding box center [283, 243] width 7 height 7
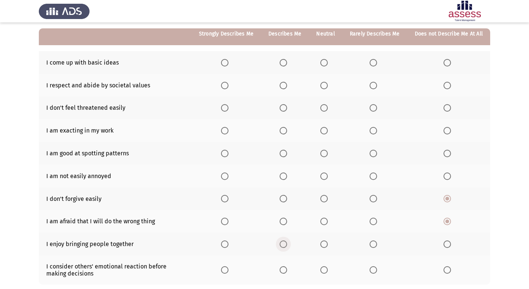
click at [285, 244] on input "Select an option" at bounding box center [283, 243] width 7 height 7
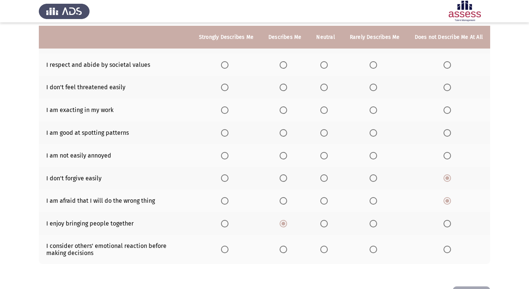
scroll to position [93, 0]
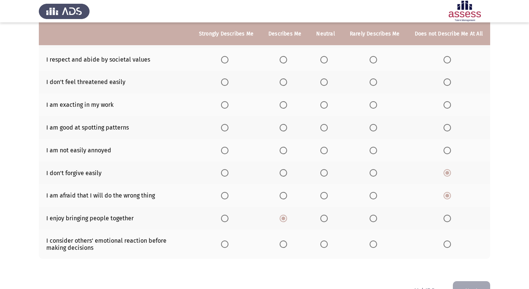
click at [451, 245] on span "Select an option" at bounding box center [446, 243] width 7 height 7
click at [451, 245] on input "Select an option" at bounding box center [446, 243] width 7 height 7
click at [448, 151] on span "Select an option" at bounding box center [446, 150] width 7 height 7
click at [448, 151] on input "Select an option" at bounding box center [446, 150] width 7 height 7
click at [284, 127] on span "Select an option" at bounding box center [283, 127] width 7 height 7
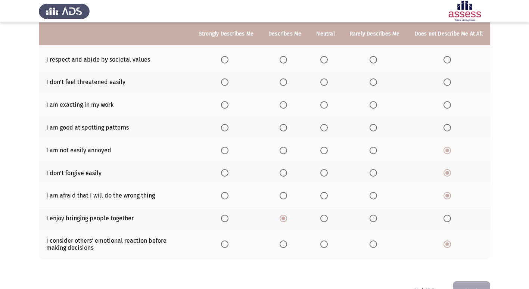
click at [284, 127] on input "Select an option" at bounding box center [283, 127] width 7 height 7
click at [287, 103] on span "Select an option" at bounding box center [283, 104] width 7 height 7
click at [287, 103] on input "Select an option" at bounding box center [283, 104] width 7 height 7
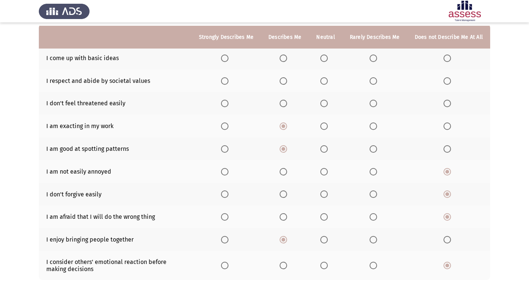
scroll to position [71, 0]
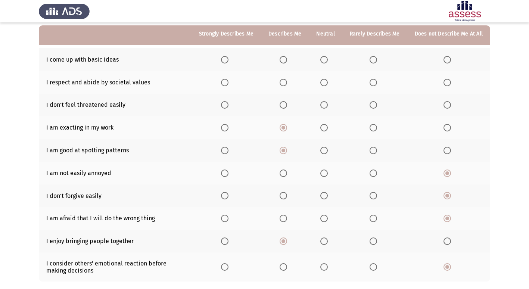
click at [449, 105] on span "Select an option" at bounding box center [446, 104] width 7 height 7
click at [449, 105] on input "Select an option" at bounding box center [446, 104] width 7 height 7
click at [326, 62] on span "Select an option" at bounding box center [323, 59] width 7 height 7
click at [326, 62] on input "Select an option" at bounding box center [323, 59] width 7 height 7
click at [287, 60] on span "Select an option" at bounding box center [283, 59] width 7 height 7
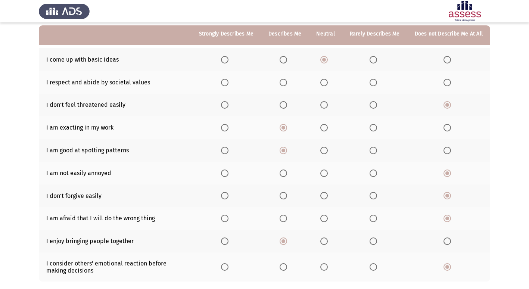
click at [287, 60] on input "Select an option" at bounding box center [283, 59] width 7 height 7
click at [286, 83] on span "Select an option" at bounding box center [283, 82] width 7 height 7
click at [286, 83] on input "Select an option" at bounding box center [283, 82] width 7 height 7
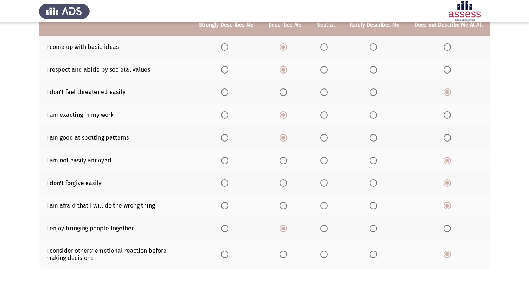
scroll to position [115, 0]
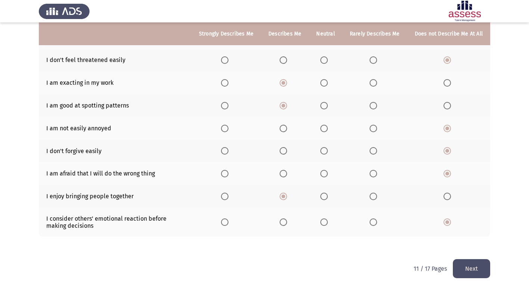
click at [466, 271] on button "Next" at bounding box center [471, 268] width 37 height 19
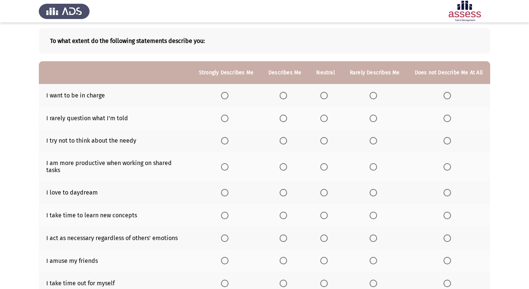
scroll to position [36, 0]
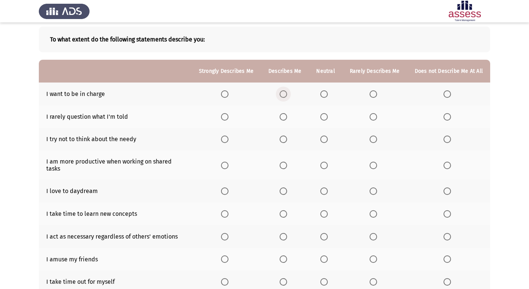
click at [287, 94] on span "Select an option" at bounding box center [283, 93] width 7 height 7
click at [287, 94] on input "Select an option" at bounding box center [283, 93] width 7 height 7
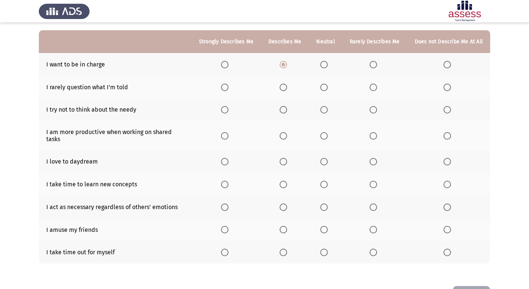
scroll to position [66, 0]
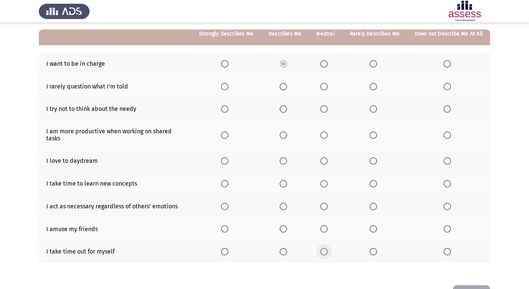
click at [327, 249] on span "Select an option" at bounding box center [323, 251] width 7 height 7
click at [327, 249] on input "Select an option" at bounding box center [323, 251] width 7 height 7
click at [376, 225] on span "Select an option" at bounding box center [373, 228] width 7 height 7
click at [376, 225] on input "Select an option" at bounding box center [373, 228] width 7 height 7
click at [327, 157] on span "Select an option" at bounding box center [323, 160] width 7 height 7
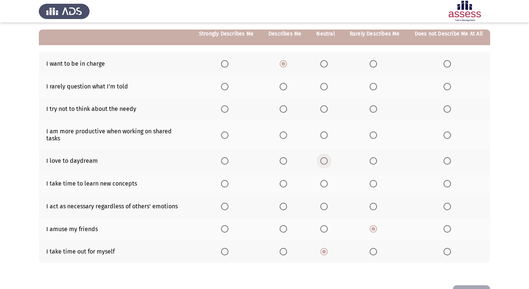
click at [327, 157] on input "Select an option" at bounding box center [323, 160] width 7 height 7
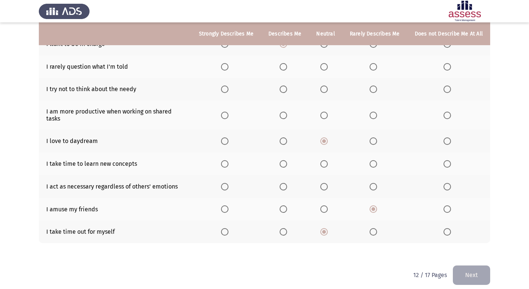
scroll to position [84, 0]
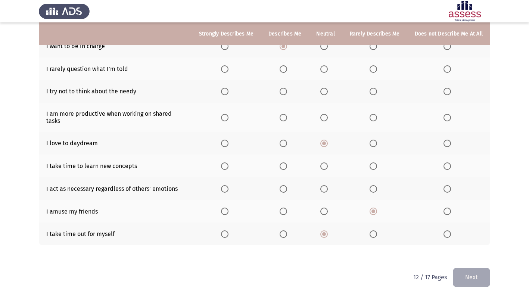
click at [374, 71] on span "Select an option" at bounding box center [373, 68] width 7 height 7
click at [374, 71] on input "Select an option" at bounding box center [373, 68] width 7 height 7
click at [375, 92] on span "Select an option" at bounding box center [373, 91] width 7 height 7
click at [375, 92] on input "Select an option" at bounding box center [373, 91] width 7 height 7
click at [328, 114] on span "Select an option" at bounding box center [323, 117] width 7 height 7
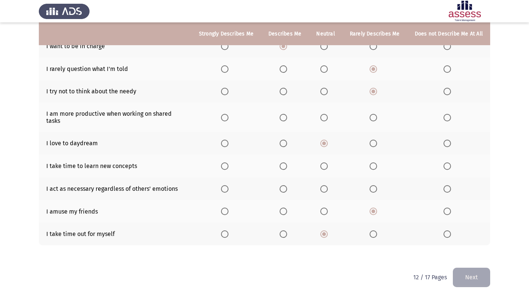
click at [328, 114] on input "Select an option" at bounding box center [323, 117] width 7 height 7
click at [446, 162] on span "Select an option" at bounding box center [446, 165] width 7 height 7
click at [446, 162] on input "Select an option" at bounding box center [446, 165] width 7 height 7
click at [290, 185] on label "Select an option" at bounding box center [285, 188] width 10 height 7
click at [287, 185] on input "Select an option" at bounding box center [283, 188] width 7 height 7
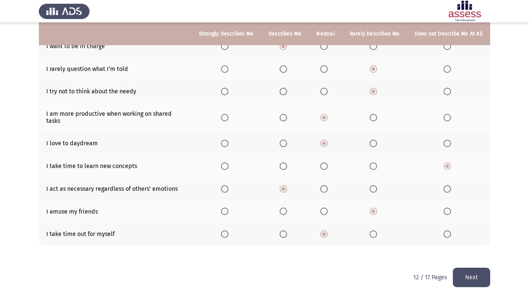
click at [477, 274] on button "Next" at bounding box center [471, 277] width 37 height 19
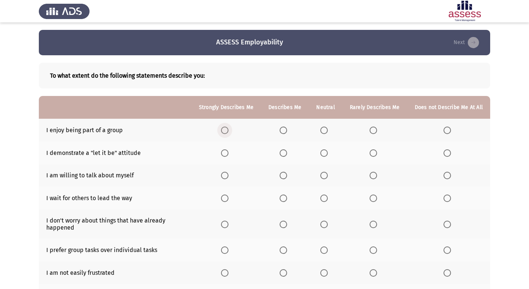
click at [226, 130] on span "Select an option" at bounding box center [224, 130] width 7 height 7
click at [226, 130] on input "Select an option" at bounding box center [224, 130] width 7 height 7
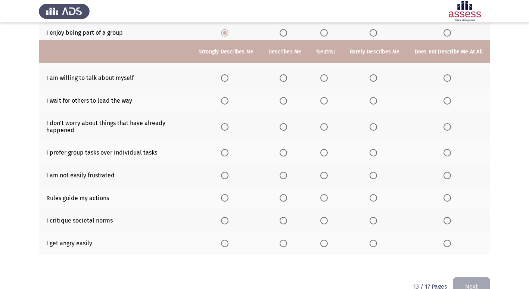
scroll to position [115, 0]
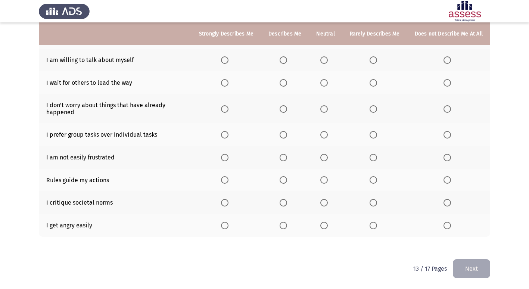
click at [452, 226] on label "Select an option" at bounding box center [448, 225] width 10 height 7
click at [451, 226] on input "Select an option" at bounding box center [446, 225] width 7 height 7
click at [228, 178] on span "Select an option" at bounding box center [224, 179] width 7 height 7
click at [228, 178] on input "Select an option" at bounding box center [224, 179] width 7 height 7
click at [228, 158] on span "Select an option" at bounding box center [224, 157] width 7 height 7
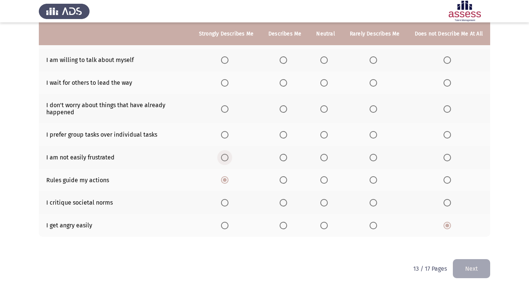
click at [228, 158] on input "Select an option" at bounding box center [224, 157] width 7 height 7
click at [228, 133] on span "Select an option" at bounding box center [224, 134] width 7 height 7
click at [228, 133] on input "Select an option" at bounding box center [224, 134] width 7 height 7
click at [287, 136] on span "Select an option" at bounding box center [283, 134] width 7 height 7
click at [287, 136] on input "Select an option" at bounding box center [283, 134] width 7 height 7
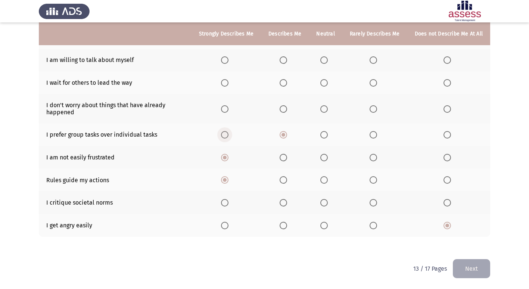
click at [227, 133] on span "Select an option" at bounding box center [224, 134] width 7 height 7
click at [227, 133] on input "Select an option" at bounding box center [224, 134] width 7 height 7
click at [287, 109] on span "Select an option" at bounding box center [283, 108] width 7 height 7
click at [287, 109] on input "Select an option" at bounding box center [283, 108] width 7 height 7
click at [446, 81] on span "Select an option" at bounding box center [446, 82] width 7 height 7
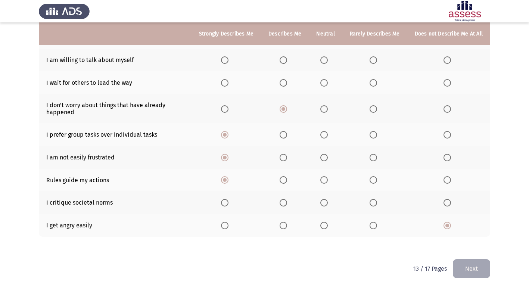
click at [446, 81] on input "Select an option" at bounding box center [446, 82] width 7 height 7
click at [328, 57] on span "Select an option" at bounding box center [323, 59] width 7 height 7
click at [328, 57] on input "Select an option" at bounding box center [323, 59] width 7 height 7
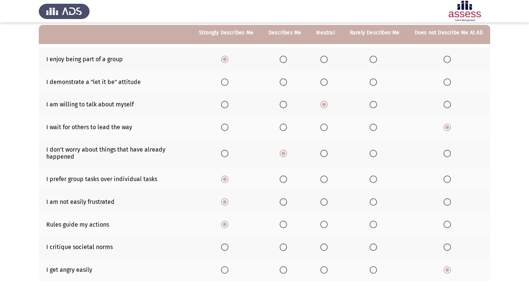
scroll to position [65, 0]
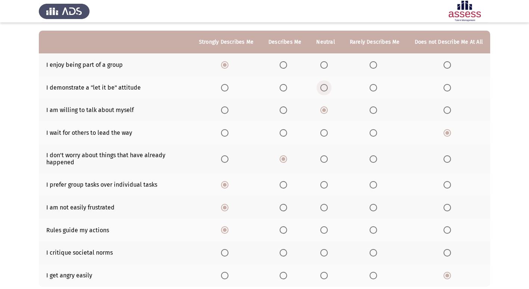
click at [328, 89] on span "Select an option" at bounding box center [323, 87] width 7 height 7
click at [328, 89] on input "Select an option" at bounding box center [323, 87] width 7 height 7
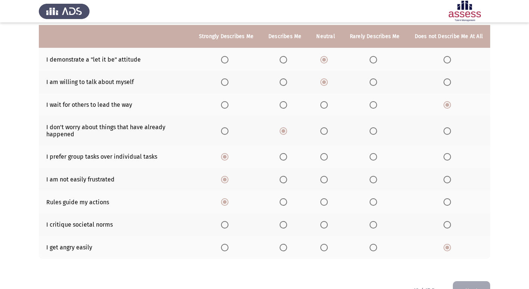
scroll to position [115, 0]
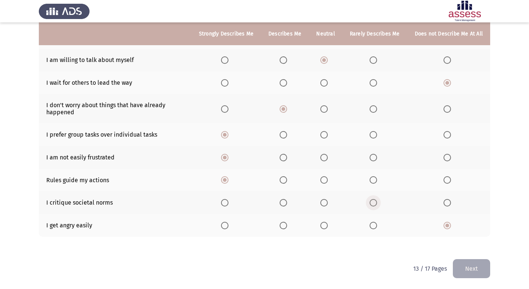
click at [380, 202] on label "Select an option" at bounding box center [375, 202] width 10 height 7
click at [377, 202] on input "Select an option" at bounding box center [373, 202] width 7 height 7
click at [471, 271] on button "Next" at bounding box center [471, 268] width 37 height 19
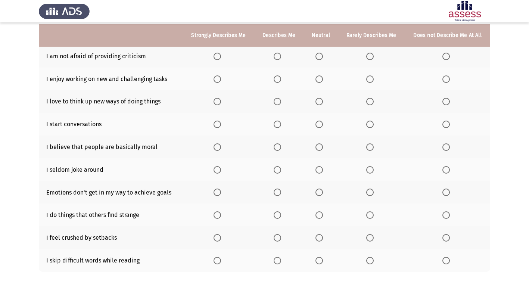
scroll to position [75, 0]
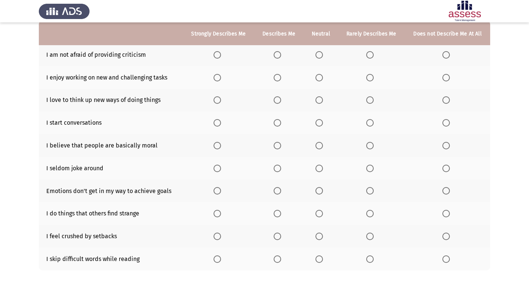
click at [218, 120] on span "Select an option" at bounding box center [217, 122] width 7 height 7
click at [218, 120] on input "Select an option" at bounding box center [217, 122] width 7 height 7
click at [278, 260] on span "Select an option" at bounding box center [277, 258] width 7 height 7
click at [278, 260] on input "Select an option" at bounding box center [277, 258] width 7 height 7
click at [446, 237] on span "Select an option" at bounding box center [445, 236] width 7 height 7
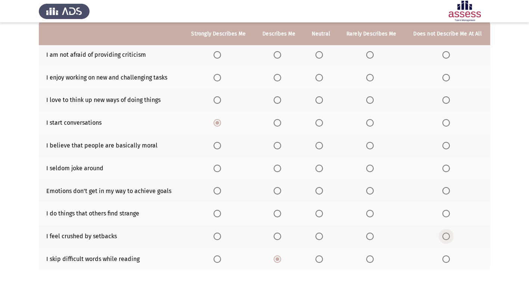
click at [446, 237] on input "Select an option" at bounding box center [445, 236] width 7 height 7
click at [323, 212] on span "Select an option" at bounding box center [318, 213] width 7 height 7
click at [323, 212] on input "Select an option" at bounding box center [318, 213] width 7 height 7
click at [214, 193] on span "Select an option" at bounding box center [217, 190] width 7 height 7
click at [214, 193] on input "Select an option" at bounding box center [217, 190] width 7 height 7
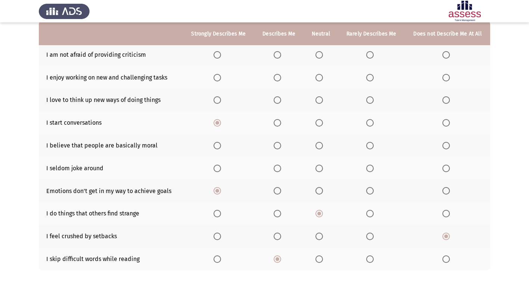
click at [219, 169] on span "Select an option" at bounding box center [217, 168] width 7 height 7
click at [219, 169] on input "Select an option" at bounding box center [217, 168] width 7 height 7
click at [277, 142] on span "Select an option" at bounding box center [277, 145] width 7 height 7
click at [277, 142] on input "Select an option" at bounding box center [277, 145] width 7 height 7
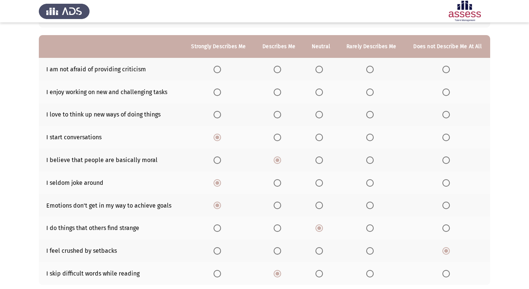
scroll to position [57, 0]
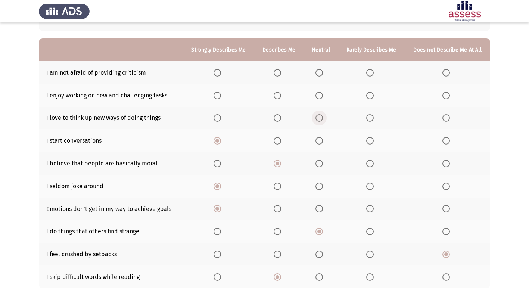
click at [319, 121] on span "Select an option" at bounding box center [318, 117] width 7 height 7
click at [319, 121] on input "Select an option" at bounding box center [318, 117] width 7 height 7
click at [277, 92] on span "Select an option" at bounding box center [277, 95] width 7 height 7
click at [277, 92] on input "Select an option" at bounding box center [277, 95] width 7 height 7
click at [318, 72] on span "Select an option" at bounding box center [318, 72] width 7 height 7
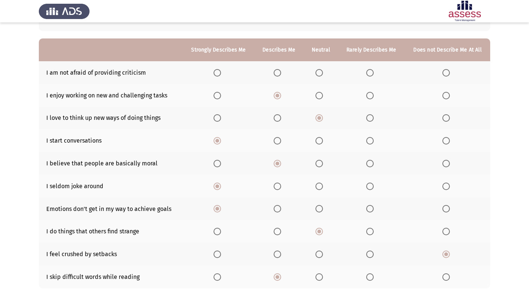
click at [318, 72] on input "Select an option" at bounding box center [318, 72] width 7 height 7
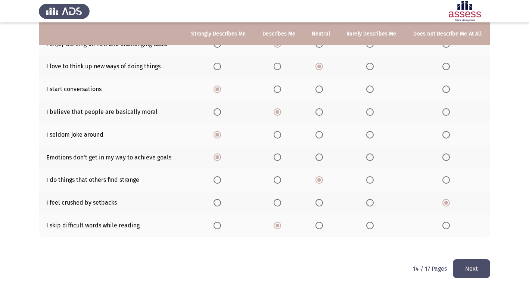
click at [488, 268] on button "Next" at bounding box center [471, 268] width 37 height 19
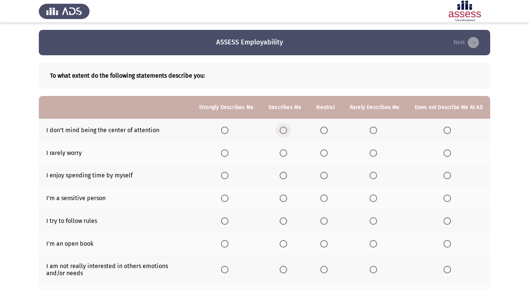
click at [286, 129] on span "Select an option" at bounding box center [283, 130] width 7 height 7
click at [286, 129] on input "Select an option" at bounding box center [283, 130] width 7 height 7
click at [223, 153] on th at bounding box center [225, 152] width 69 height 23
click at [228, 153] on span "Select an option" at bounding box center [224, 152] width 7 height 7
click at [228, 153] on input "Select an option" at bounding box center [224, 152] width 7 height 7
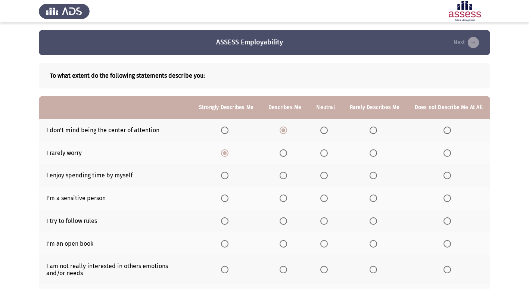
click at [327, 178] on span "Select an option" at bounding box center [323, 175] width 7 height 7
click at [327, 178] on input "Select an option" at bounding box center [323, 175] width 7 height 7
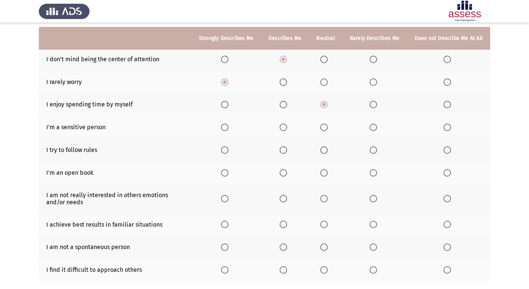
scroll to position [88, 0]
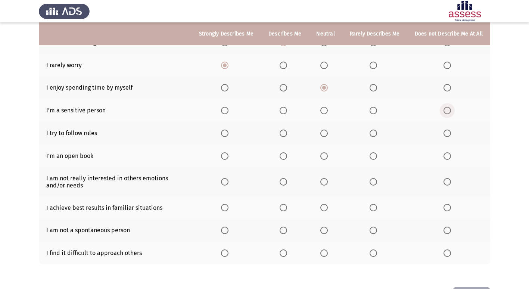
click at [447, 111] on span "Select an option" at bounding box center [446, 110] width 7 height 7
click at [447, 111] on input "Select an option" at bounding box center [446, 110] width 7 height 7
click at [228, 134] on span "Select an option" at bounding box center [224, 133] width 7 height 7
click at [228, 134] on input "Select an option" at bounding box center [224, 133] width 7 height 7
click at [377, 153] on span "Select an option" at bounding box center [373, 155] width 7 height 7
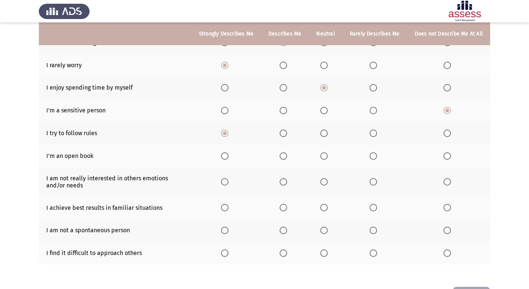
click at [377, 153] on input "Select an option" at bounding box center [373, 155] width 7 height 7
click at [325, 181] on span "Select an option" at bounding box center [323, 181] width 7 height 7
click at [325, 181] on input "Select an option" at bounding box center [323, 181] width 7 height 7
click at [287, 204] on span "Select an option" at bounding box center [283, 207] width 7 height 7
click at [287, 204] on input "Select an option" at bounding box center [283, 207] width 7 height 7
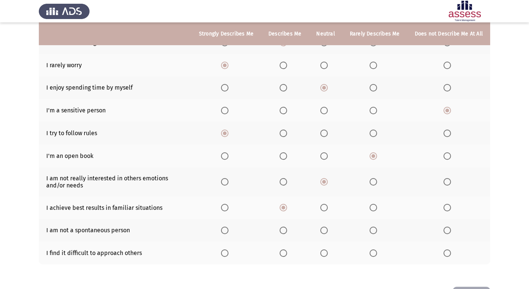
click at [449, 254] on span "Select an option" at bounding box center [446, 252] width 7 height 7
click at [449, 254] on input "Select an option" at bounding box center [446, 252] width 7 height 7
click at [328, 227] on span "Select an option" at bounding box center [323, 230] width 7 height 7
click at [328, 227] on input "Select an option" at bounding box center [323, 230] width 7 height 7
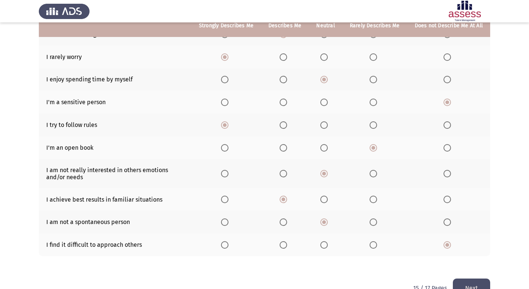
scroll to position [115, 0]
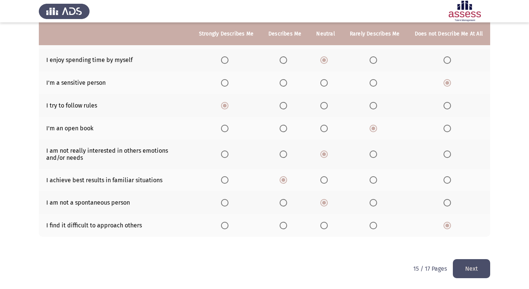
click at [480, 271] on button "Next" at bounding box center [471, 268] width 37 height 19
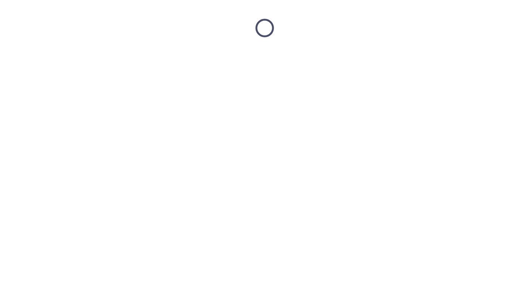
scroll to position [0, 0]
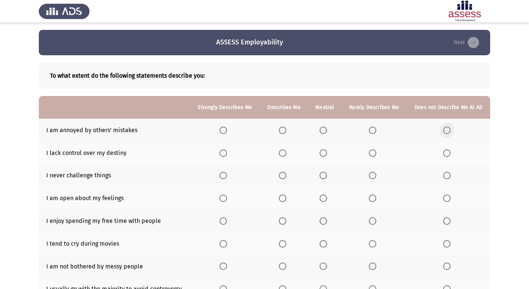
click at [446, 127] on span "Select an option" at bounding box center [446, 130] width 7 height 7
click at [446, 127] on input "Select an option" at bounding box center [446, 130] width 7 height 7
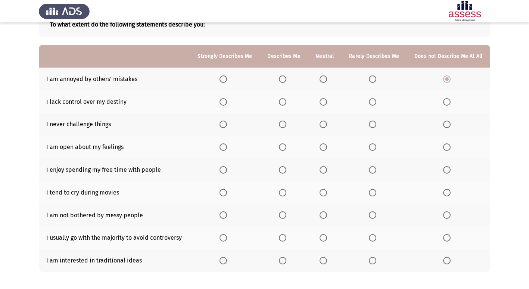
scroll to position [67, 0]
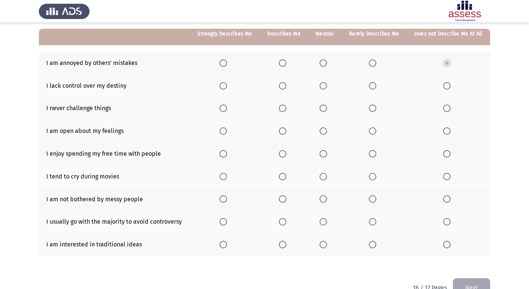
click at [447, 108] on span "Select an option" at bounding box center [447, 108] width 0 height 0
click at [446, 108] on input "Select an option" at bounding box center [446, 108] width 7 height 7
click at [446, 128] on span "Select an option" at bounding box center [446, 130] width 7 height 7
click at [446, 128] on input "Select an option" at bounding box center [446, 130] width 7 height 7
click at [286, 154] on span "Select an option" at bounding box center [282, 153] width 7 height 7
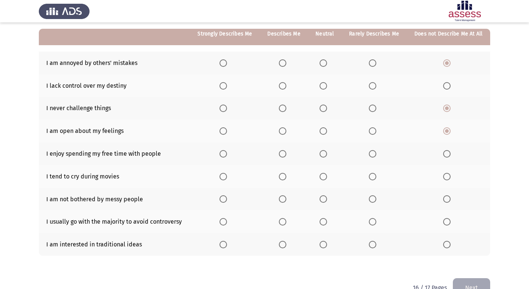
click at [286, 154] on input "Select an option" at bounding box center [282, 153] width 7 height 7
click at [447, 174] on span "Select an option" at bounding box center [446, 176] width 7 height 7
click at [447, 174] on input "Select an option" at bounding box center [446, 176] width 7 height 7
click at [325, 202] on span "Select an option" at bounding box center [323, 198] width 7 height 7
click at [325, 202] on input "Select an option" at bounding box center [323, 198] width 7 height 7
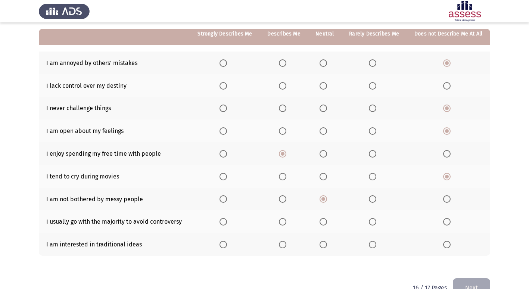
click at [286, 200] on span "Select an option" at bounding box center [282, 198] width 7 height 7
click at [286, 200] on input "Select an option" at bounding box center [282, 198] width 7 height 7
click at [374, 222] on span "Select an option" at bounding box center [372, 221] width 7 height 7
click at [374, 222] on input "Select an option" at bounding box center [372, 221] width 7 height 7
click at [445, 224] on span "Select an option" at bounding box center [446, 221] width 7 height 7
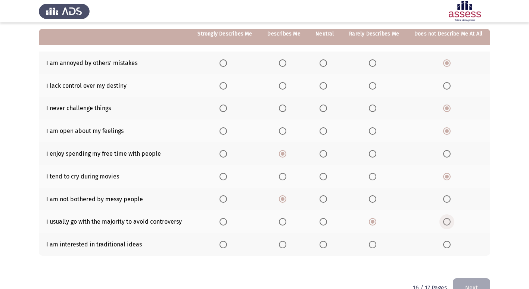
click at [445, 224] on input "Select an option" at bounding box center [446, 221] width 7 height 7
click at [374, 245] on span "Select an option" at bounding box center [372, 244] width 7 height 7
click at [374, 245] on input "Select an option" at bounding box center [372, 244] width 7 height 7
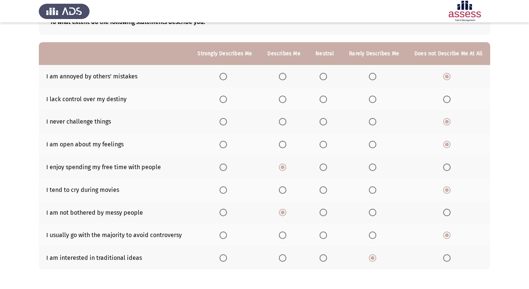
scroll to position [37, 0]
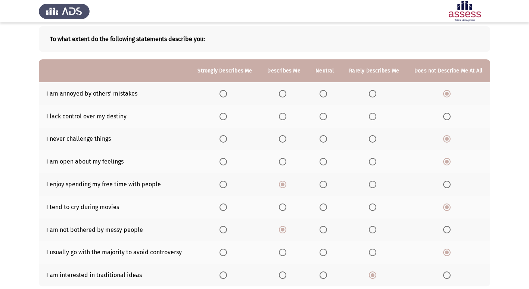
click at [449, 118] on span "Select an option" at bounding box center [446, 116] width 7 height 7
click at [449, 118] on input "Select an option" at bounding box center [446, 116] width 7 height 7
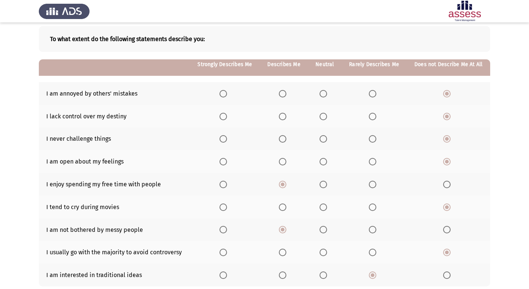
scroll to position [86, 0]
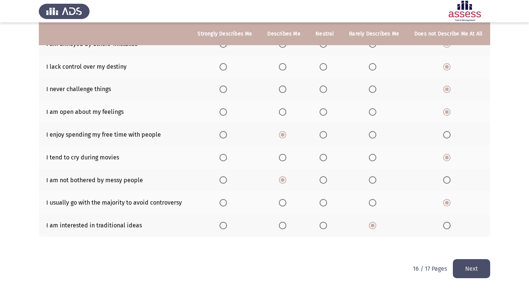
click at [488, 268] on button "Next" at bounding box center [471, 268] width 37 height 19
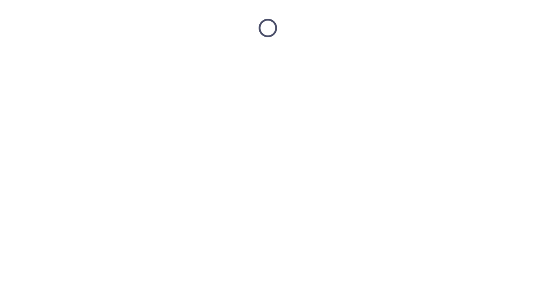
scroll to position [0, 0]
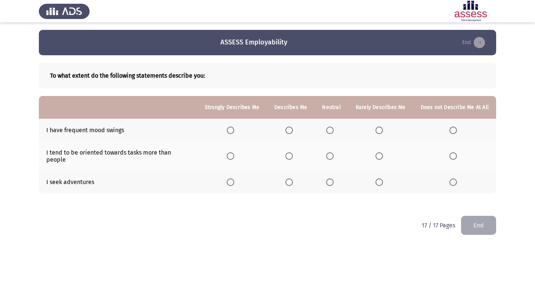
click at [456, 129] on span "Select an option" at bounding box center [452, 130] width 7 height 7
click at [456, 129] on input "Select an option" at bounding box center [452, 130] width 7 height 7
click at [333, 178] on span "Select an option" at bounding box center [329, 181] width 7 height 7
click at [333, 178] on input "Select an option" at bounding box center [329, 181] width 7 height 7
click at [379, 156] on span "Select an option" at bounding box center [379, 156] width 0 height 0
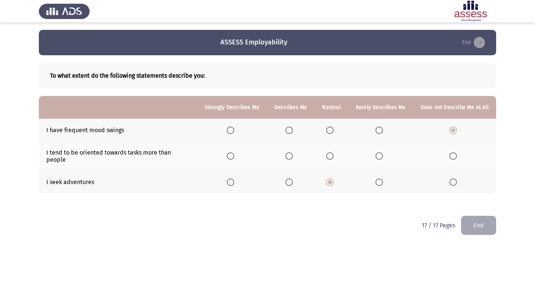
click at [379, 153] on input "Select an option" at bounding box center [378, 155] width 7 height 7
click at [484, 221] on button "End" at bounding box center [478, 225] width 35 height 19
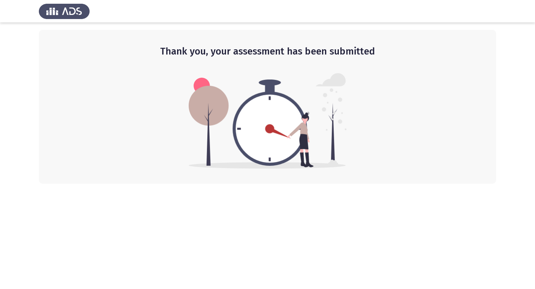
drag, startPoint x: 534, startPoint y: 114, endPoint x: 536, endPoint y: 125, distance: 10.9
click at [534, 125] on html "Thank you, your assessment has been submitted" at bounding box center [267, 92] width 535 height 184
drag, startPoint x: 534, startPoint y: 64, endPoint x: 536, endPoint y: 107, distance: 43.0
click at [534, 107] on html "Thank you, your assessment has been submitted" at bounding box center [267, 92] width 535 height 184
